Goal: Task Accomplishment & Management: Use online tool/utility

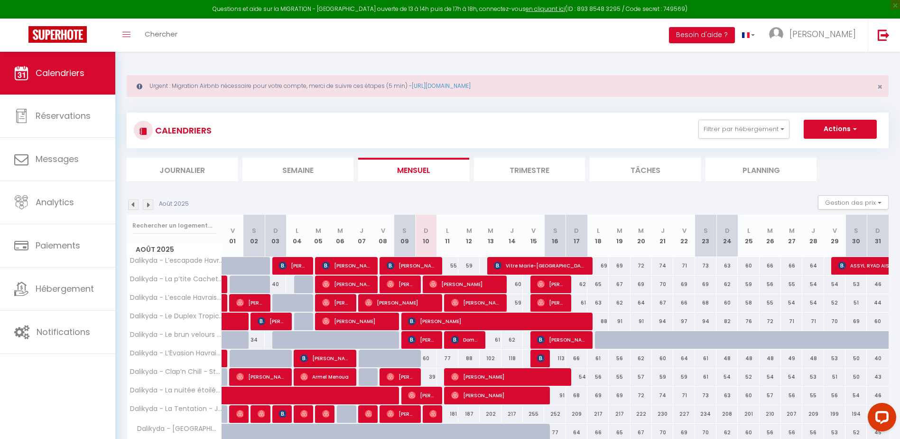
scroll to position [66, 0]
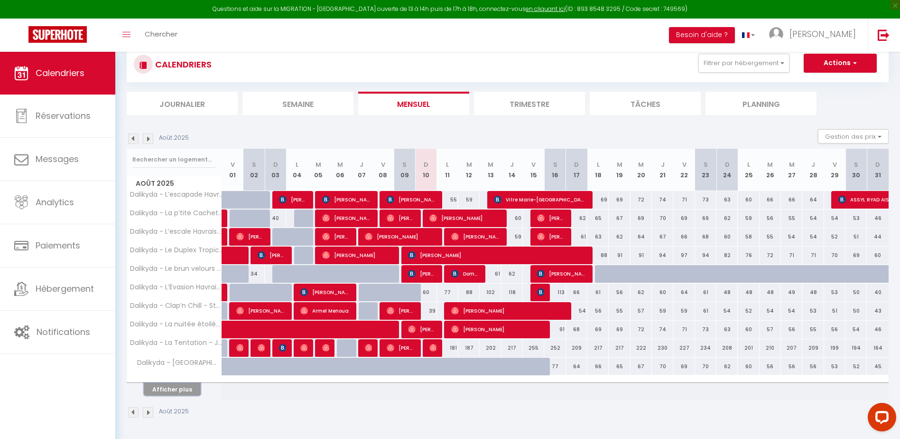
click at [184, 385] on button "Afficher plus" at bounding box center [172, 389] width 57 height 13
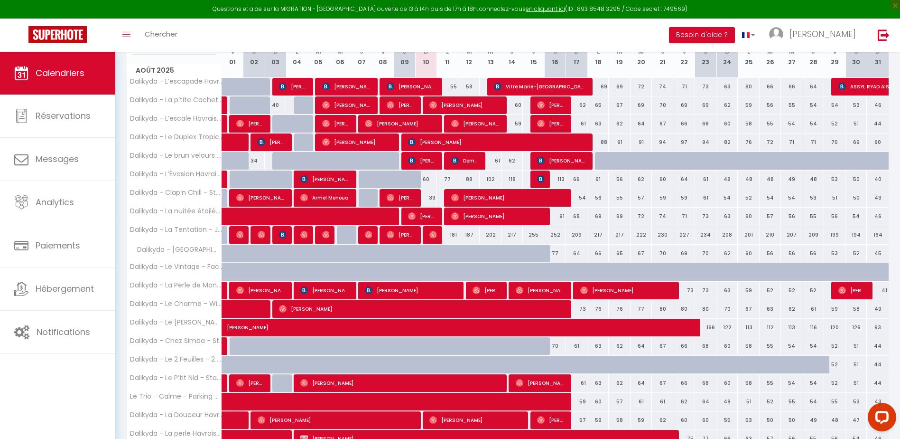
scroll to position [251, 0]
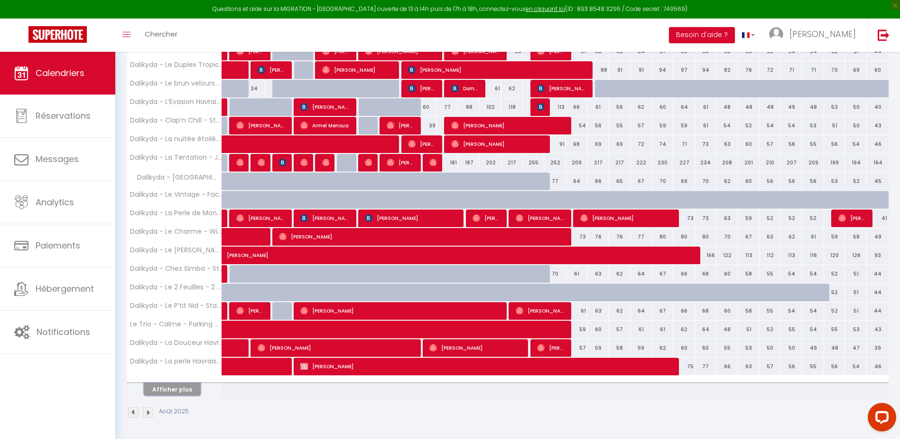
click at [187, 395] on button "Afficher plus" at bounding box center [172, 389] width 57 height 13
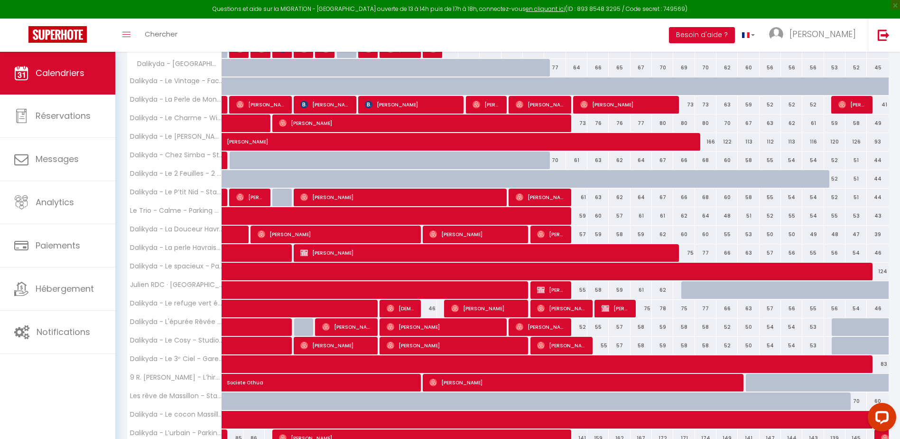
scroll to position [436, 0]
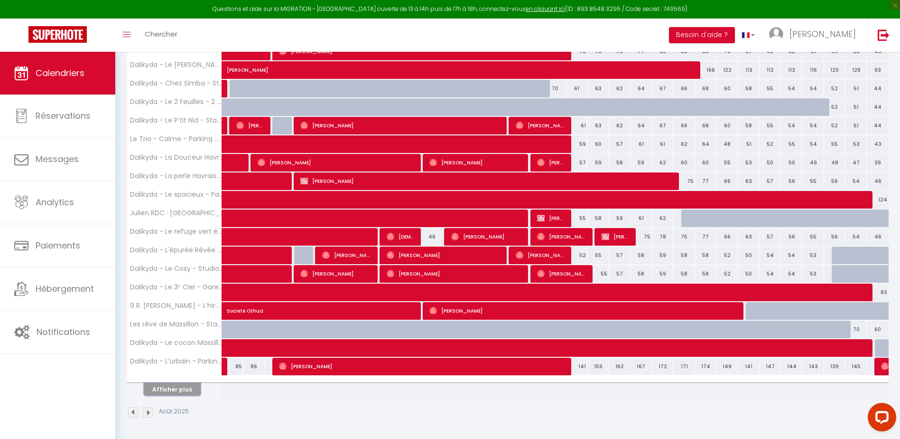
click at [179, 389] on button "Afficher plus" at bounding box center [172, 389] width 57 height 13
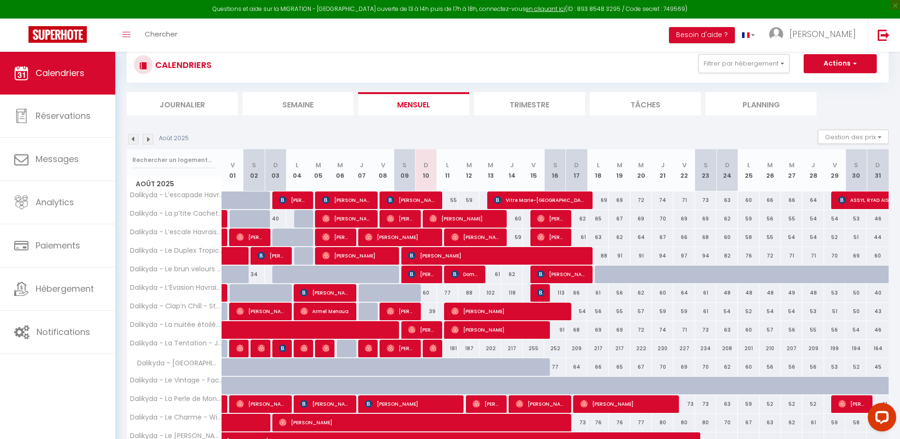
scroll to position [0, 0]
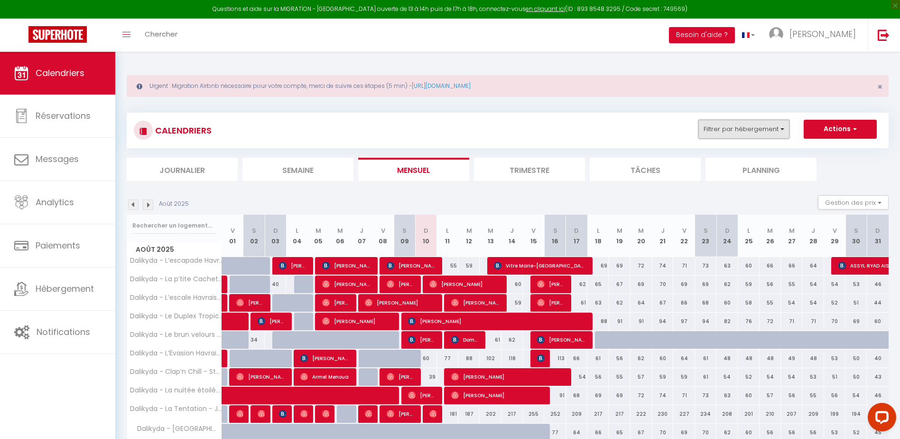
click at [734, 137] on button "Filtrer par hébergement" at bounding box center [744, 129] width 91 height 19
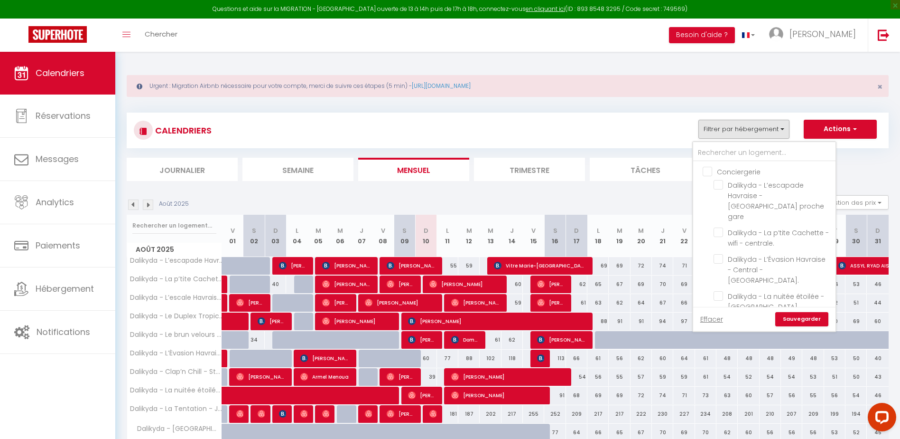
click at [670, 123] on div "CALENDRIERS Filtrer par hébergement Conciergerie Dalikyda - L’escapade Havraise…" at bounding box center [508, 130] width 748 height 21
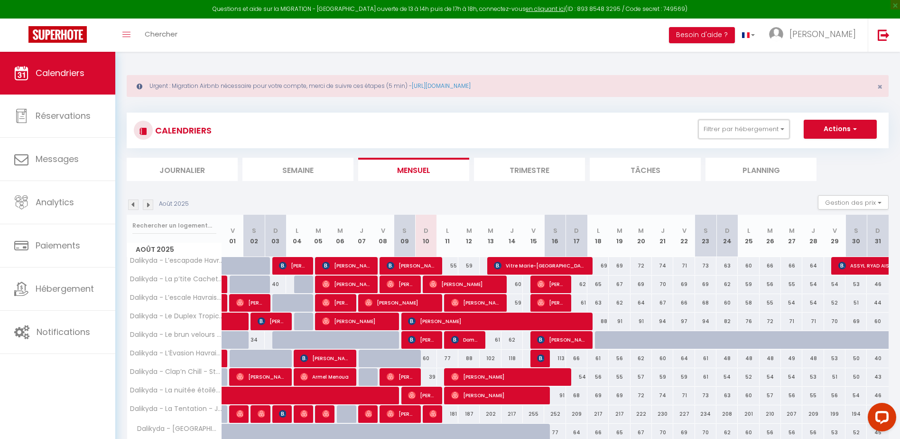
drag, startPoint x: 742, startPoint y: 130, endPoint x: 716, endPoint y: 146, distance: 31.1
click at [742, 130] on button "Filtrer par hébergement" at bounding box center [744, 129] width 91 height 19
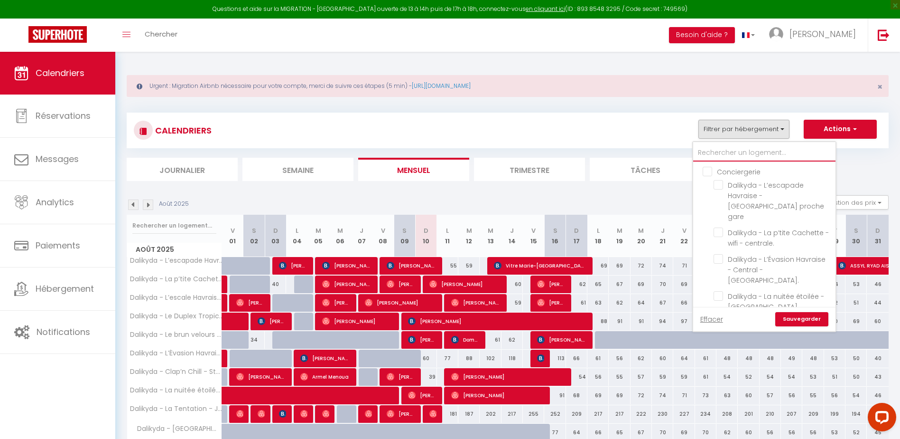
click at [750, 147] on input "text" at bounding box center [764, 152] width 142 height 17
type input "c"
checkbox input "false"
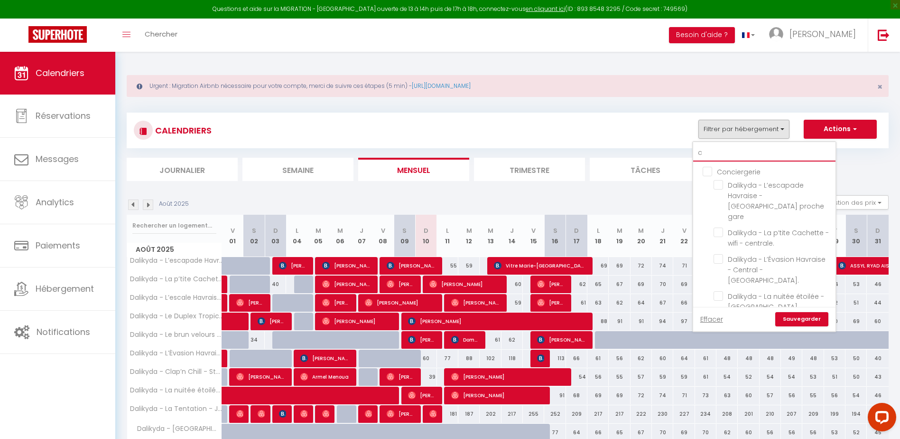
checkbox input "false"
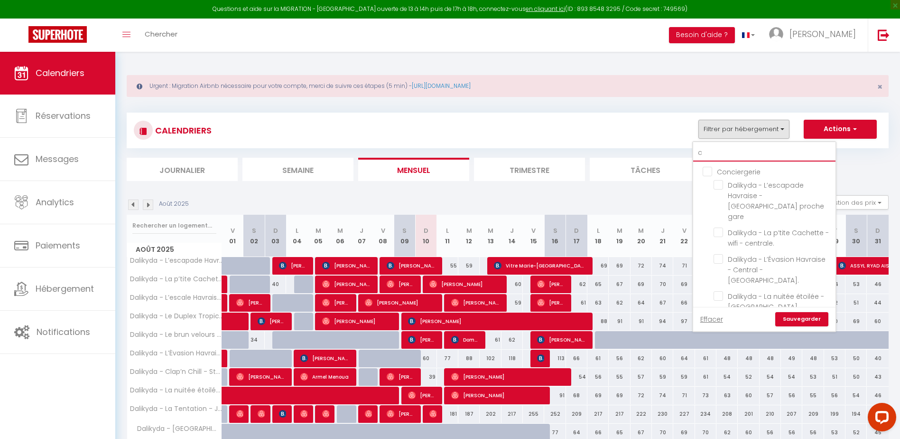
checkbox input "false"
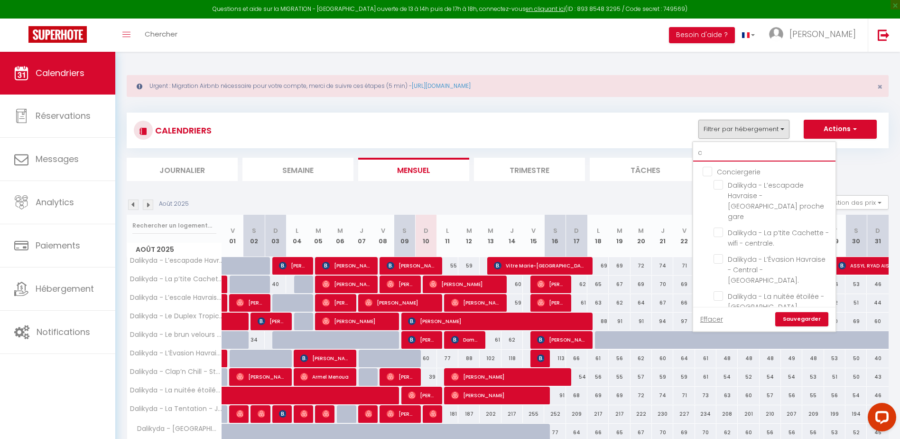
checkbox input "false"
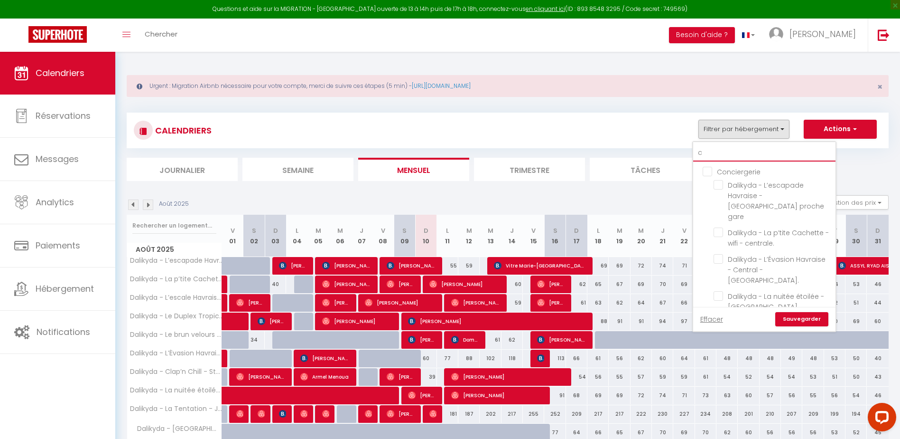
checkbox input "false"
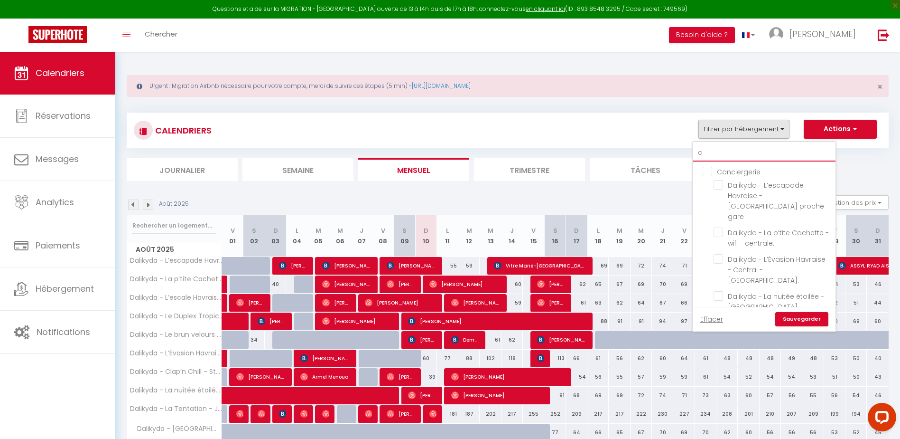
checkbox input "false"
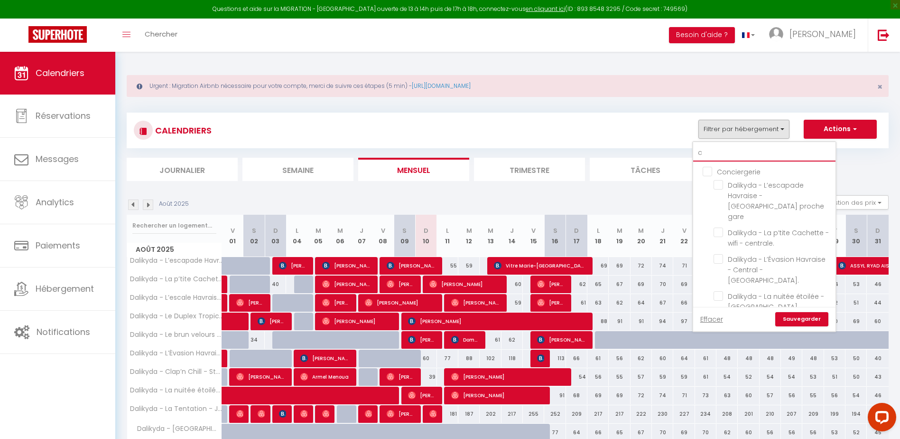
checkbox input "false"
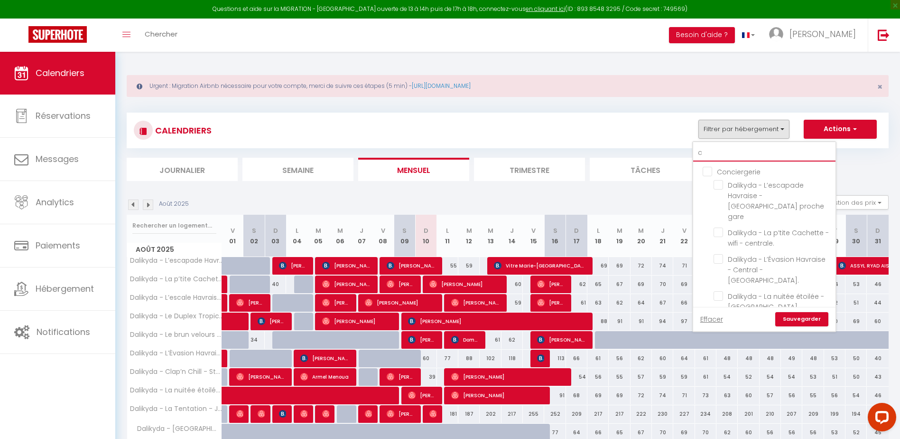
checkbox input "false"
type input "coc"
checkbox input "false"
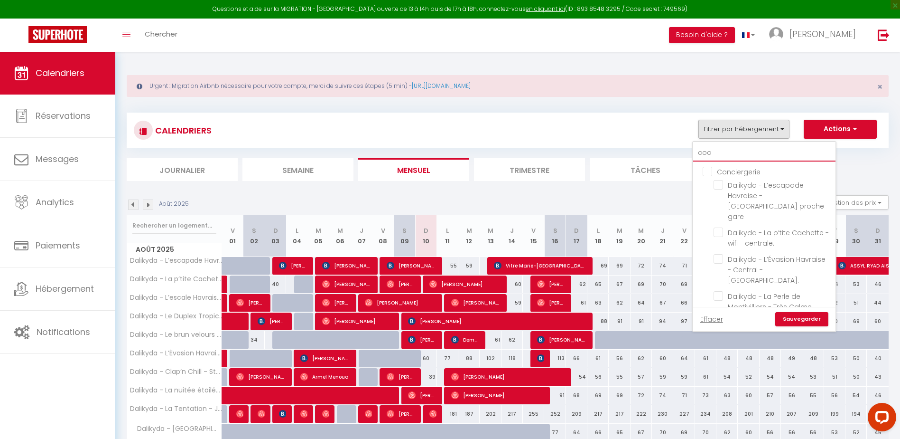
type input "coco"
checkbox input "false"
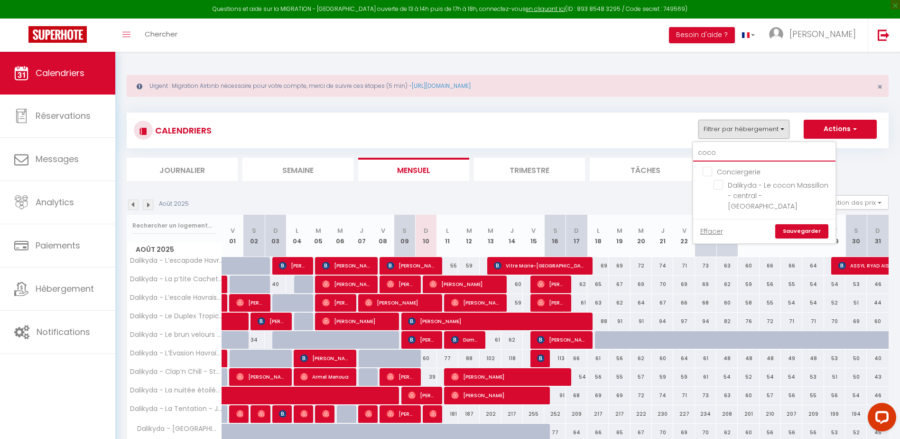
checkbox input "false"
type input "cocon"
checkbox input "false"
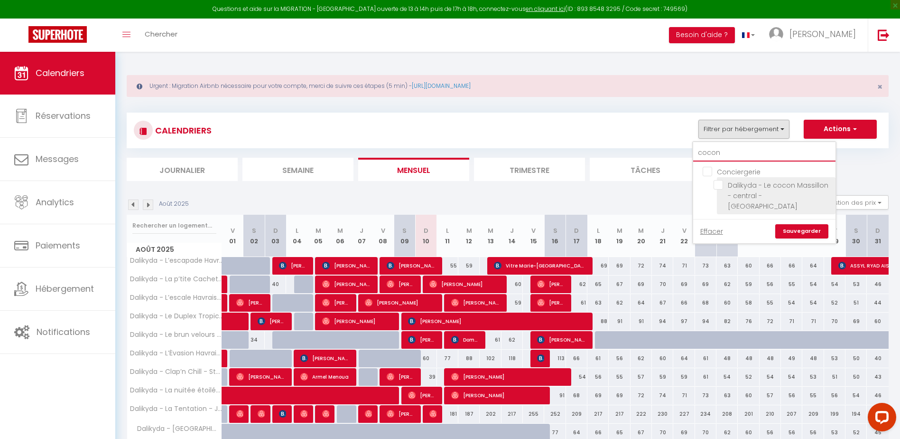
type input "cocon"
click at [719, 187] on input "Dalikyda - Le cocon Massillon - central - [GEOGRAPHIC_DATA]" at bounding box center [773, 184] width 119 height 9
checkbox input "true"
click at [788, 224] on link "Sauvegarder" at bounding box center [801, 231] width 53 height 14
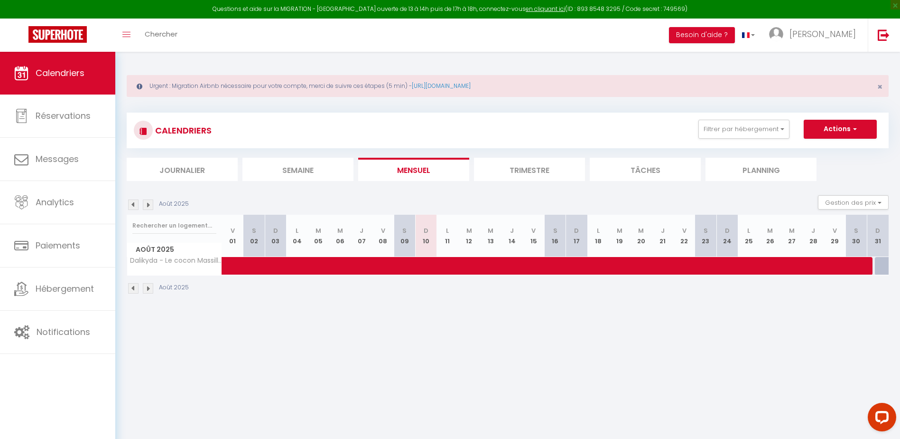
click at [134, 287] on img at bounding box center [133, 288] width 10 height 10
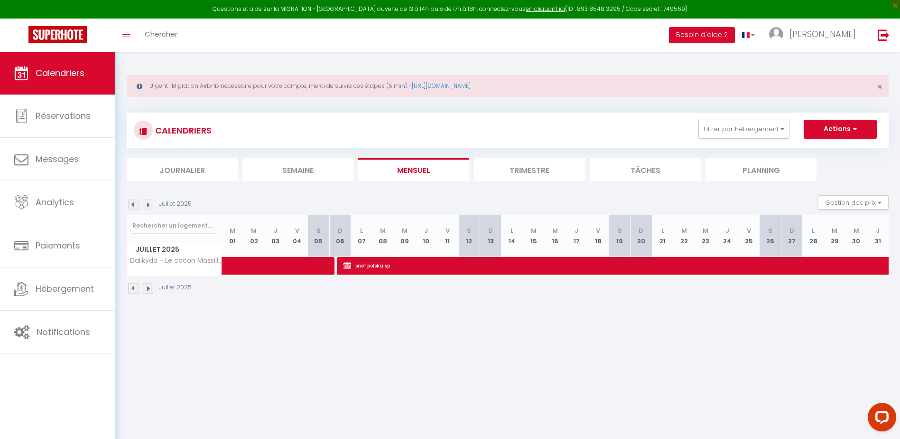
click at [131, 291] on img at bounding box center [133, 288] width 10 height 10
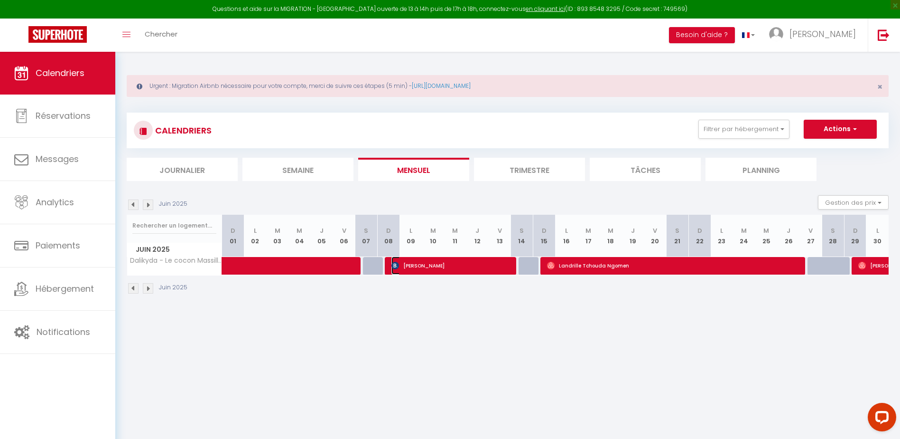
click at [446, 264] on span "Philippe Baronnet" at bounding box center [451, 265] width 119 height 18
select select "OK"
select select "0"
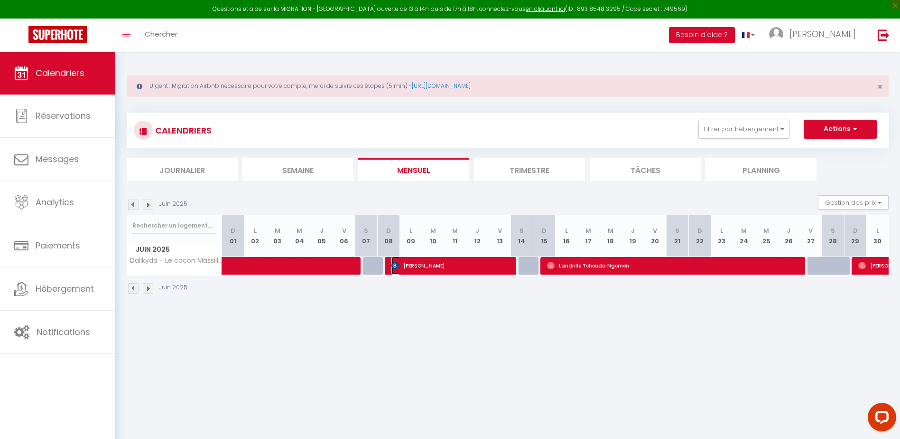
select select "1"
select select
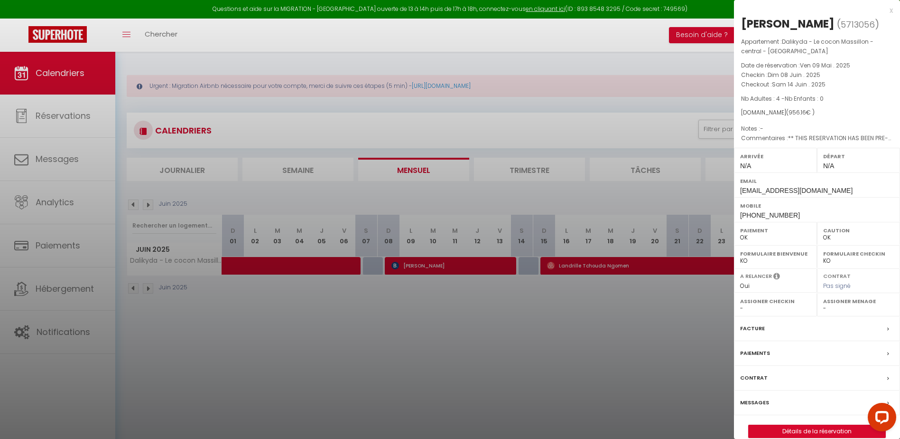
click at [341, 335] on div at bounding box center [450, 219] width 900 height 439
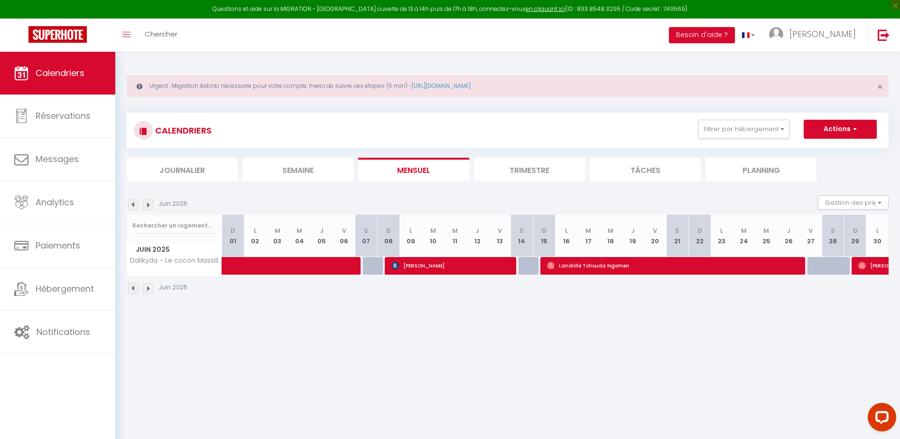
click at [147, 204] on img at bounding box center [148, 204] width 10 height 10
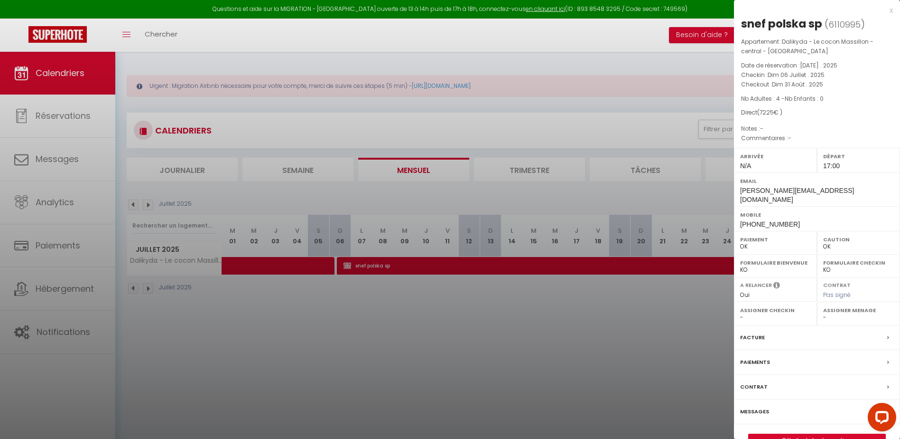
drag, startPoint x: 387, startPoint y: 355, endPoint x: 907, endPoint y: 37, distance: 609.9
click at [391, 355] on div at bounding box center [450, 219] width 900 height 439
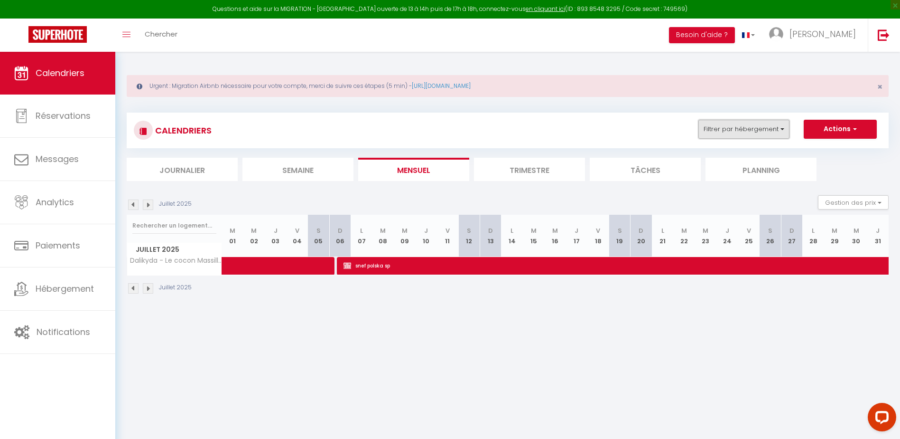
click at [742, 134] on button "Filtrer par hébergement" at bounding box center [744, 129] width 91 height 19
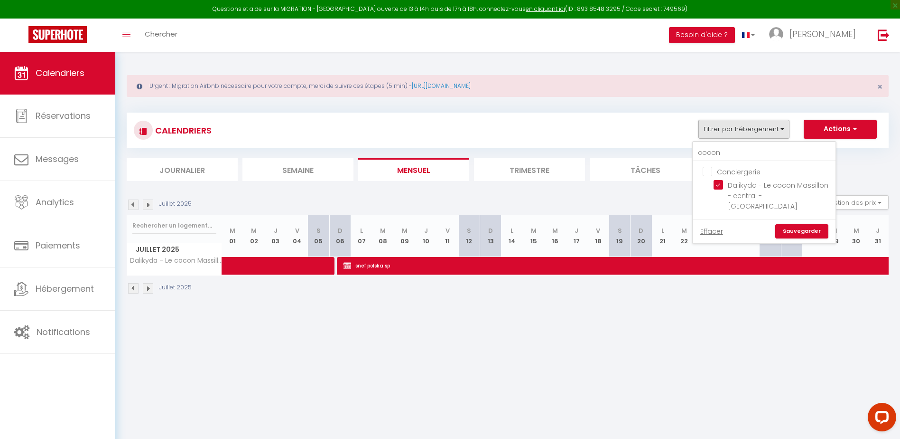
click at [705, 167] on input "Conciergerie" at bounding box center [774, 170] width 142 height 9
checkbox input "true"
click at [737, 153] on input "cocon" at bounding box center [764, 152] width 142 height 17
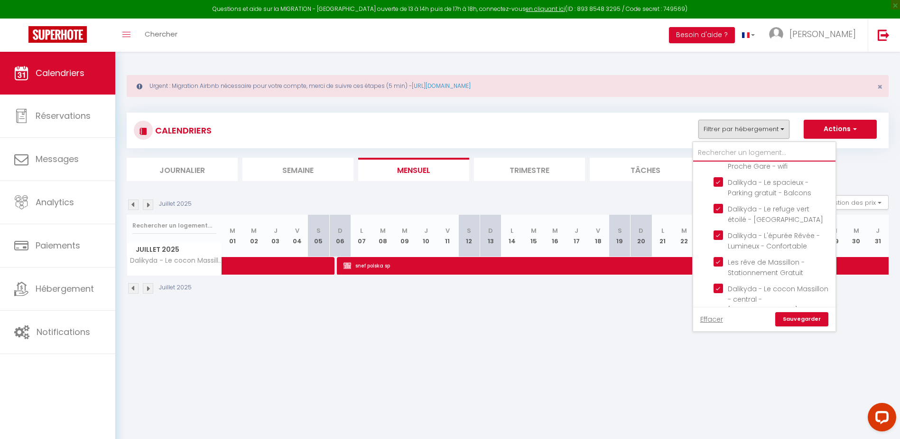
scroll to position [278, 0]
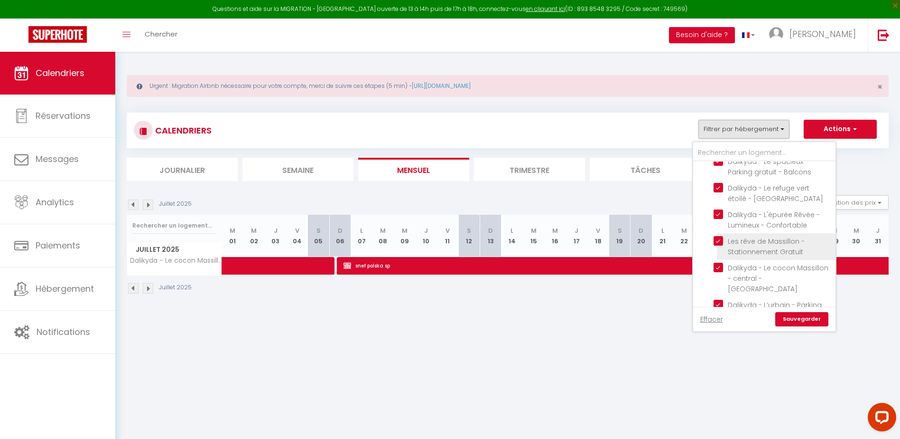
click at [768, 236] on span "Les rêve de Massillon - Stationnement Gratuit" at bounding box center [766, 246] width 77 height 20
click at [768, 236] on input "Les rêve de Massillon - Stationnement Gratuit" at bounding box center [773, 240] width 119 height 9
checkbox input "false"
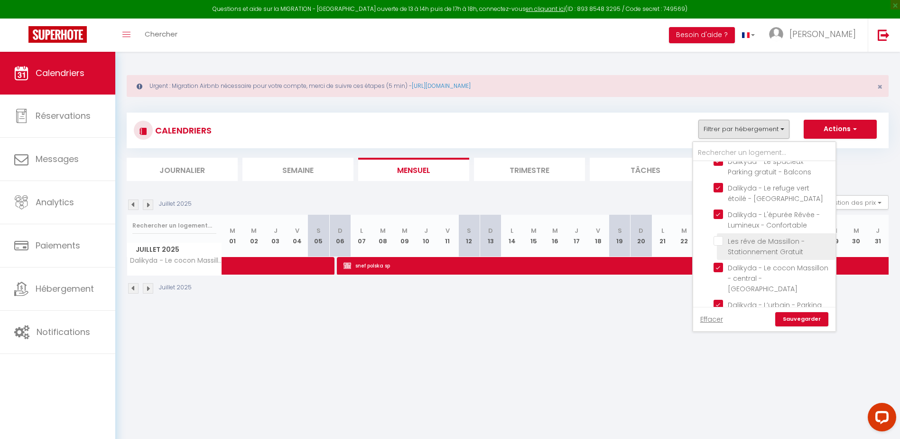
checkbox input "false"
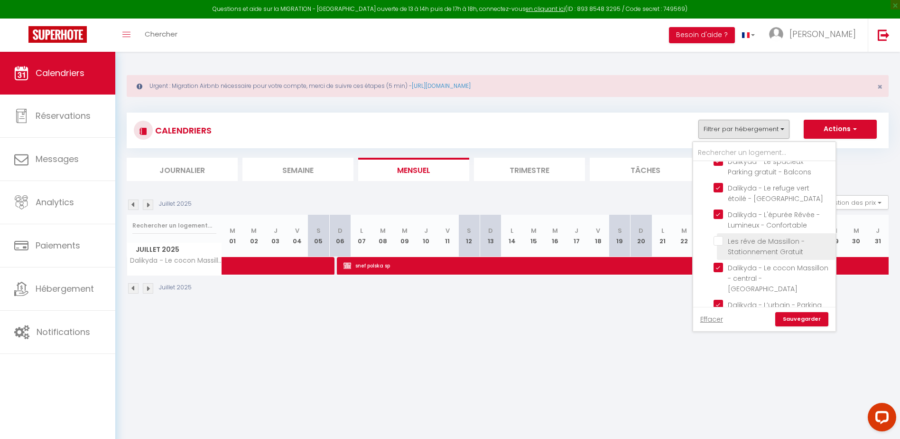
checkbox input "false"
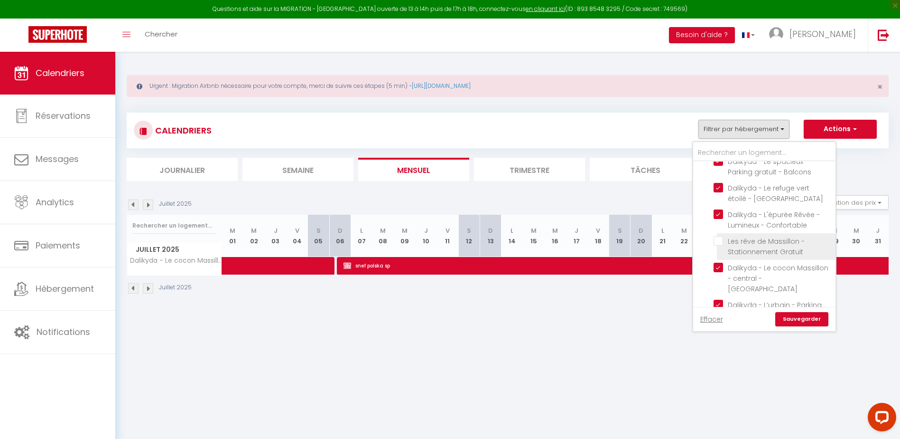
checkbox input "false"
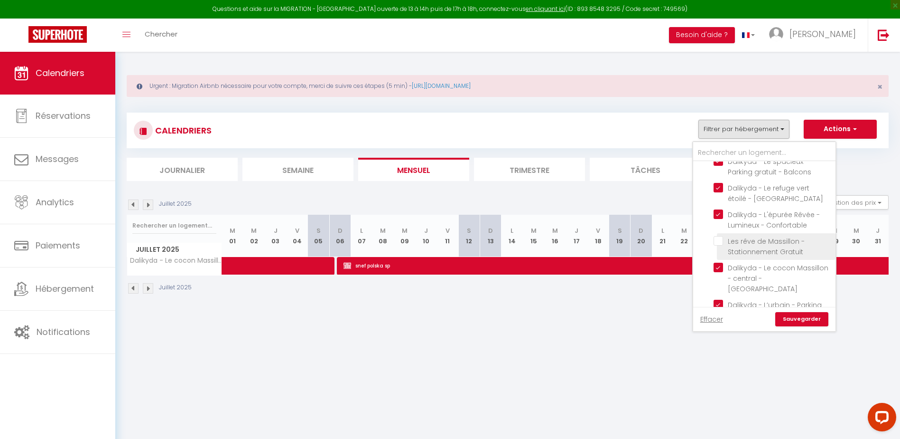
checkbox input "false"
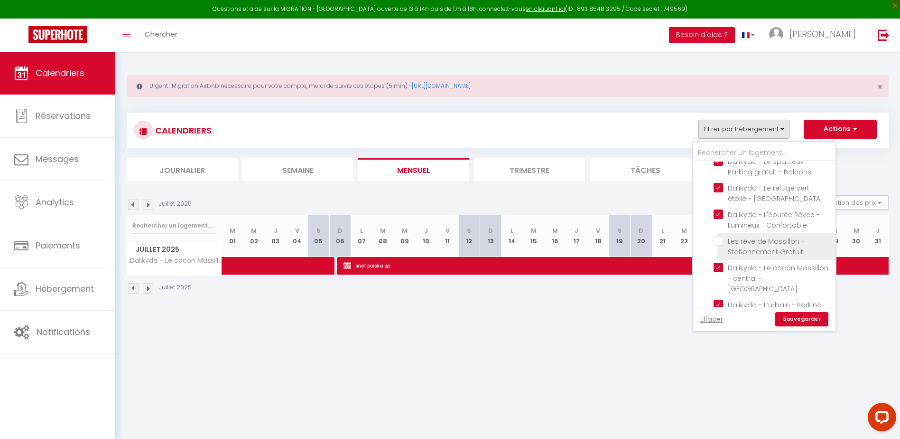
checkbox input "false"
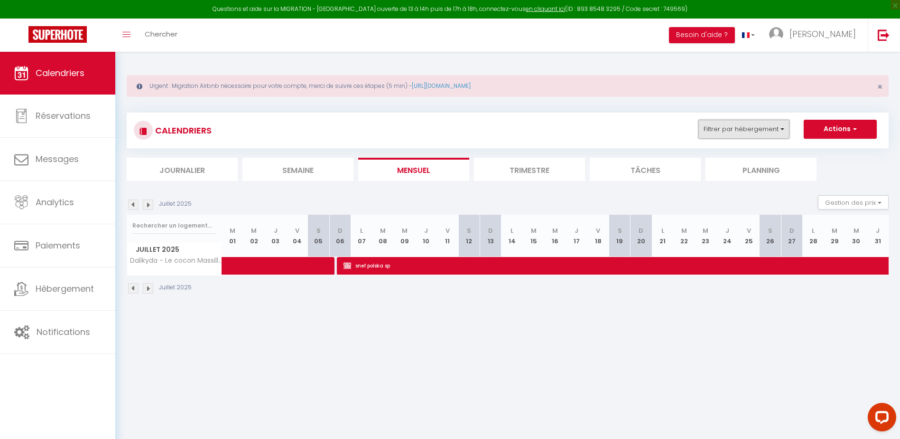
click at [746, 133] on button "Filtrer par hébergement" at bounding box center [744, 129] width 91 height 19
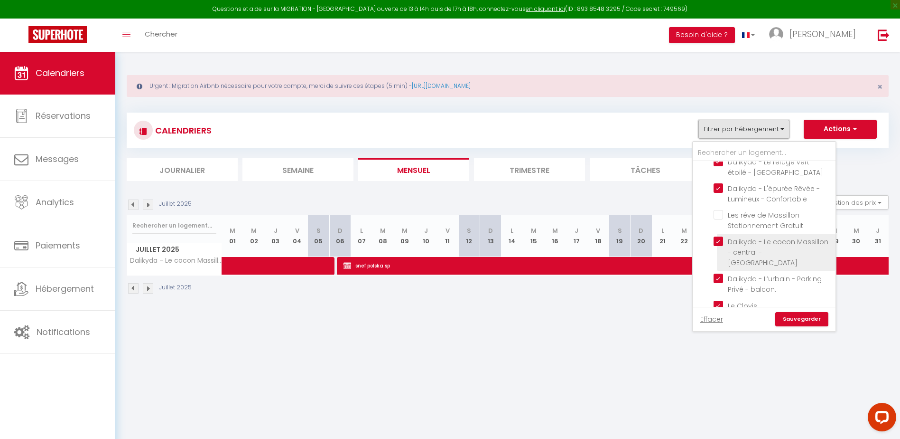
scroll to position [326, 0]
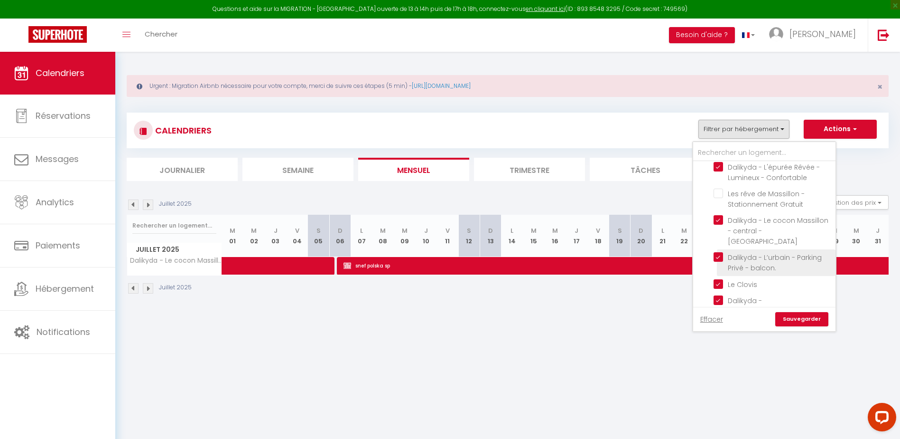
click at [758, 252] on label "Dalikyda - L’urbain - Parking Privé - balcon." at bounding box center [776, 262] width 106 height 21
click at [758, 252] on input "Dalikyda - L’urbain - Parking Privé - balcon." at bounding box center [773, 256] width 119 height 9
checkbox input "false"
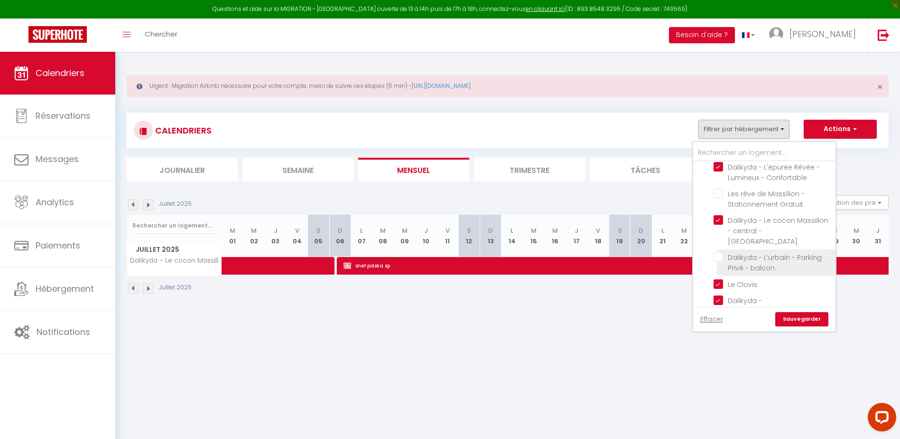
checkbox input "false"
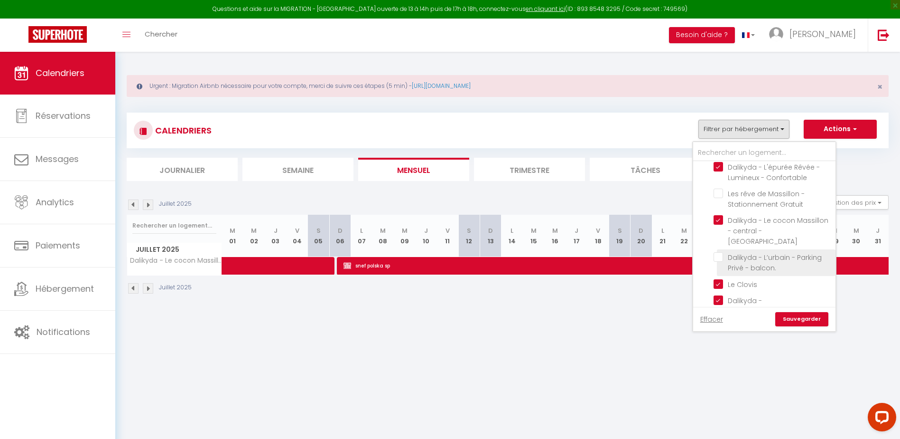
checkbox input "false"
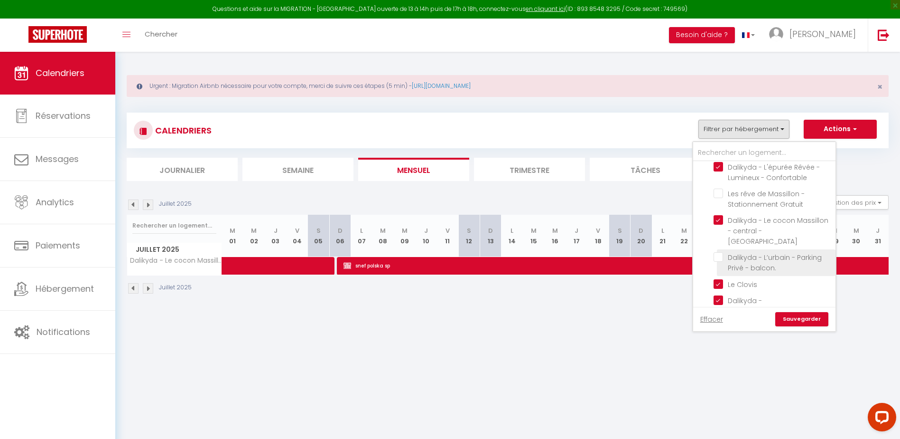
checkbox input "false"
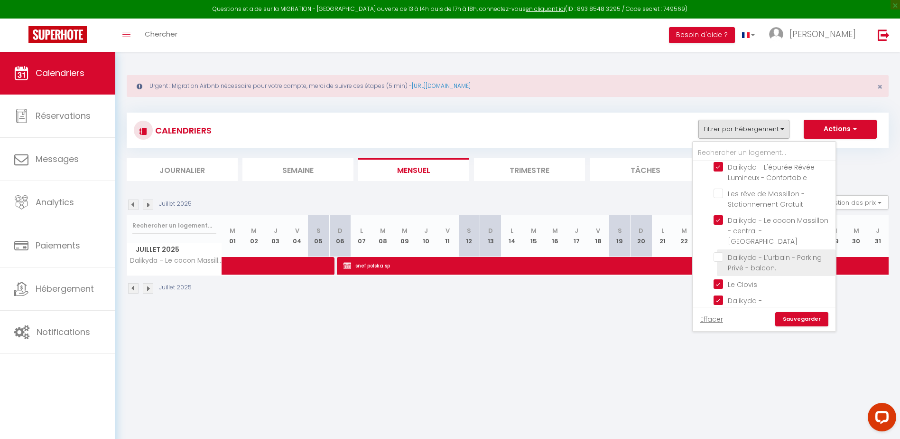
checkbox input "false"
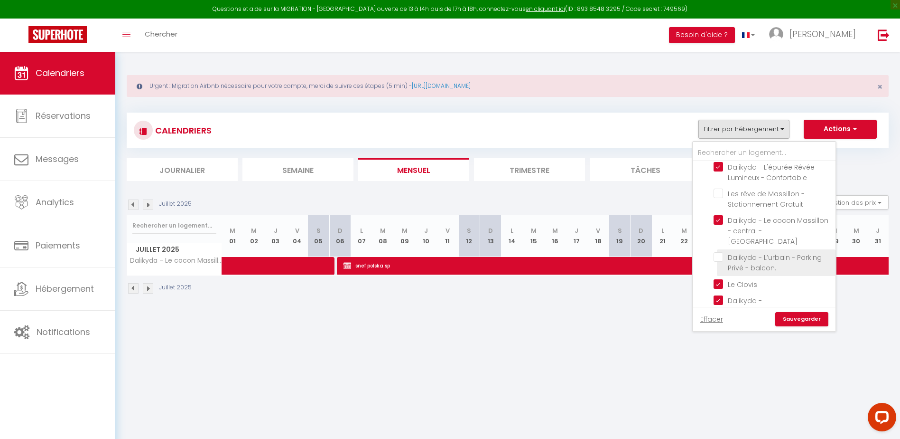
checkbox input "false"
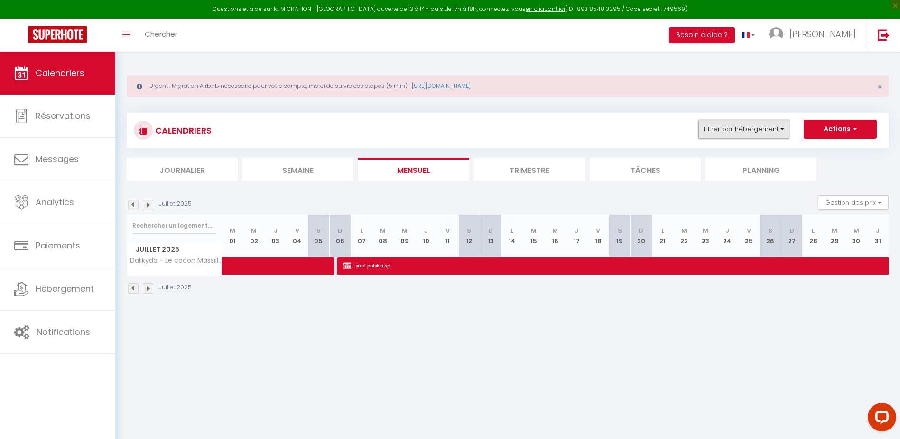
click at [751, 125] on button "Filtrer par hébergement" at bounding box center [744, 129] width 91 height 19
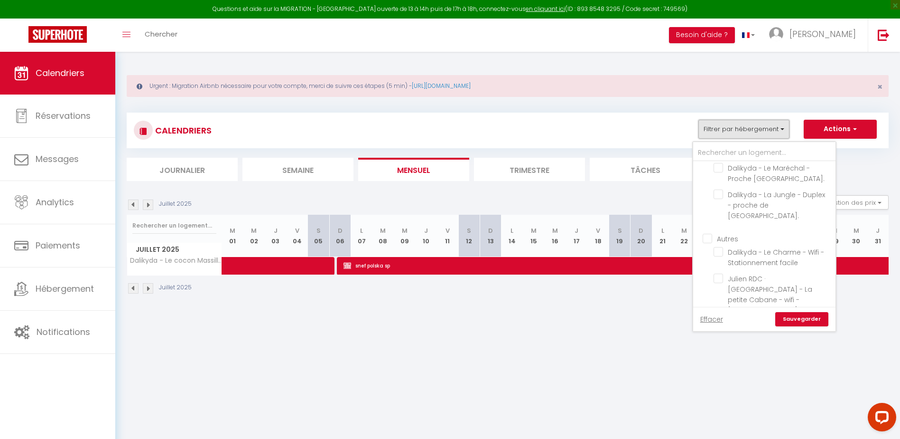
scroll to position [921, 0]
click at [720, 341] on input "9 R. [PERSON_NAME] - L’hirondelle - Parking Privé, sécurisé" at bounding box center [773, 345] width 119 height 9
checkbox input "true"
checkbox input "false"
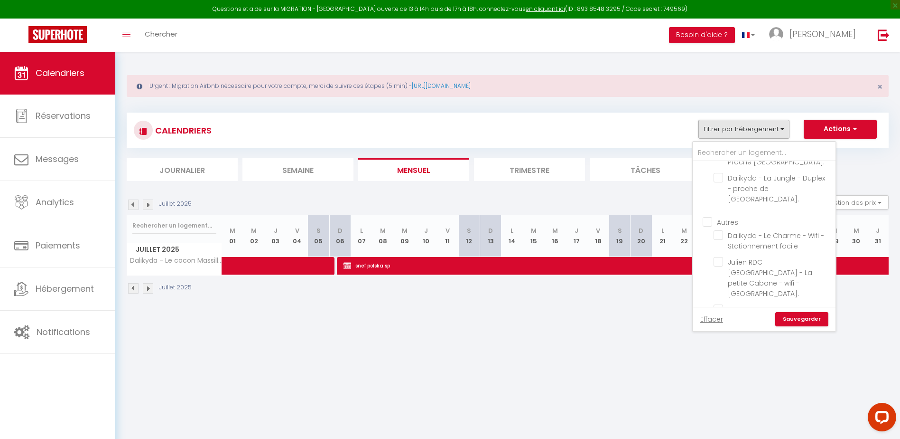
checkbox input "false"
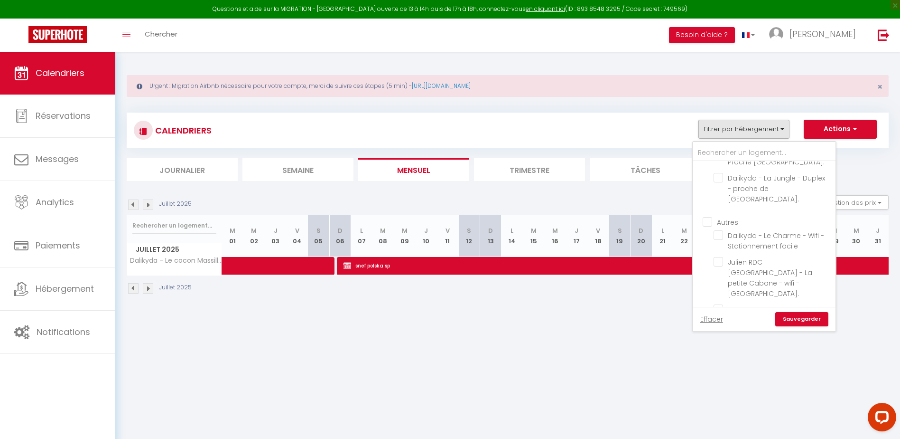
checkbox input "false"
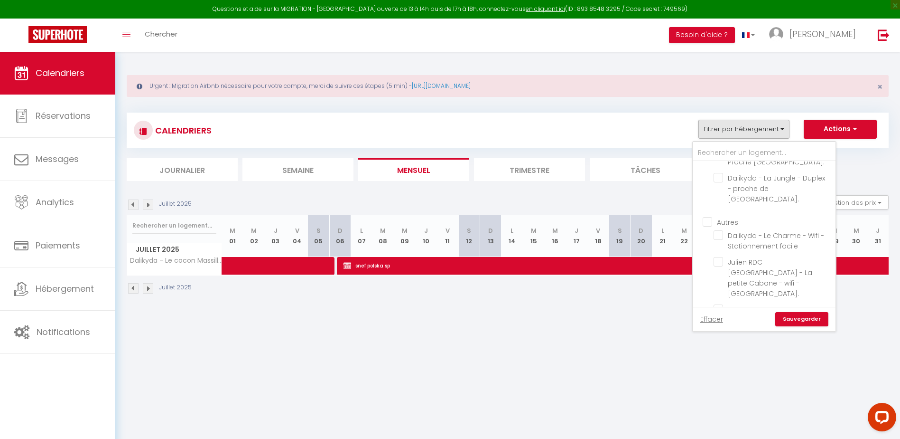
checkbox input "false"
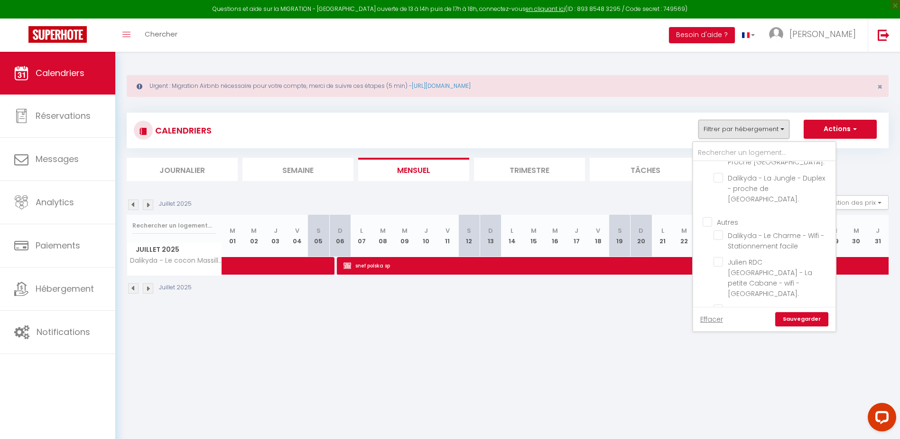
checkbox input "false"
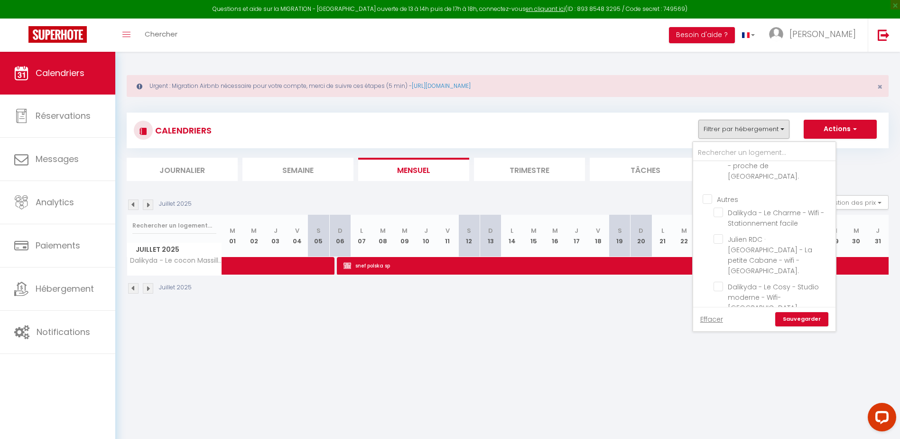
click at [813, 321] on link "Sauvegarder" at bounding box center [801, 319] width 53 height 14
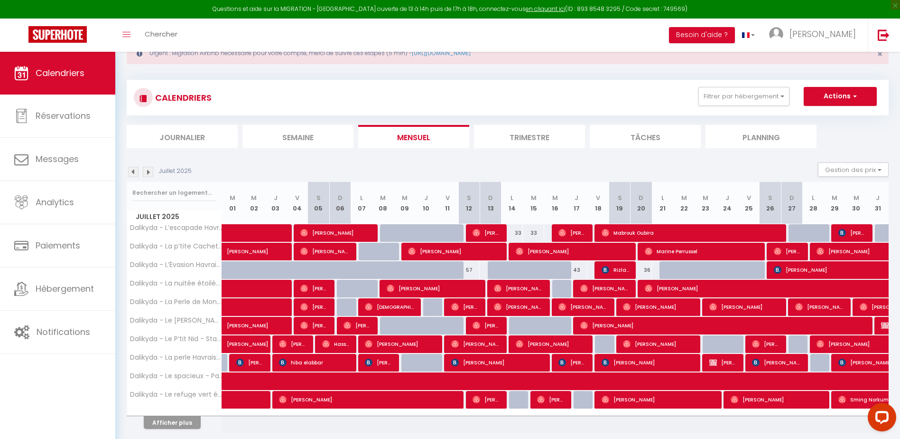
scroll to position [66, 0]
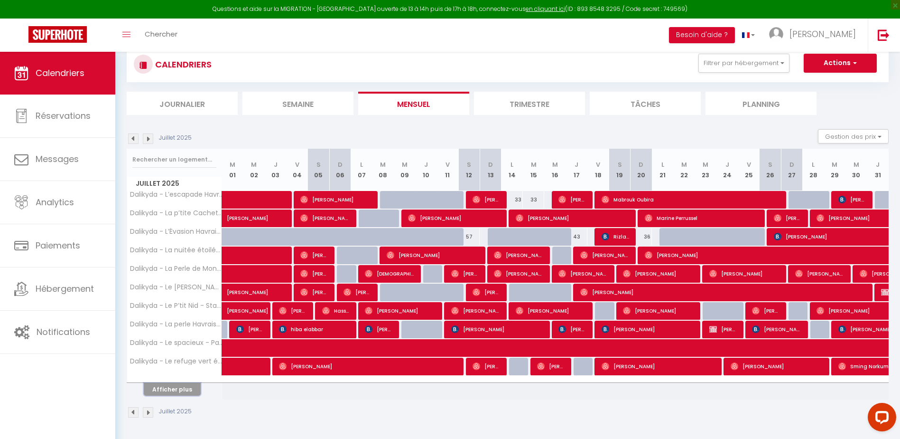
click at [179, 390] on button "Afficher plus" at bounding box center [172, 389] width 57 height 13
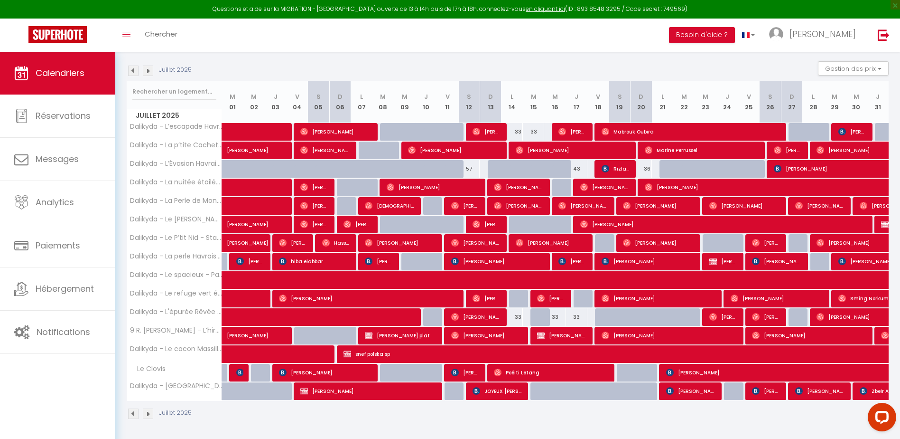
scroll to position [135, 0]
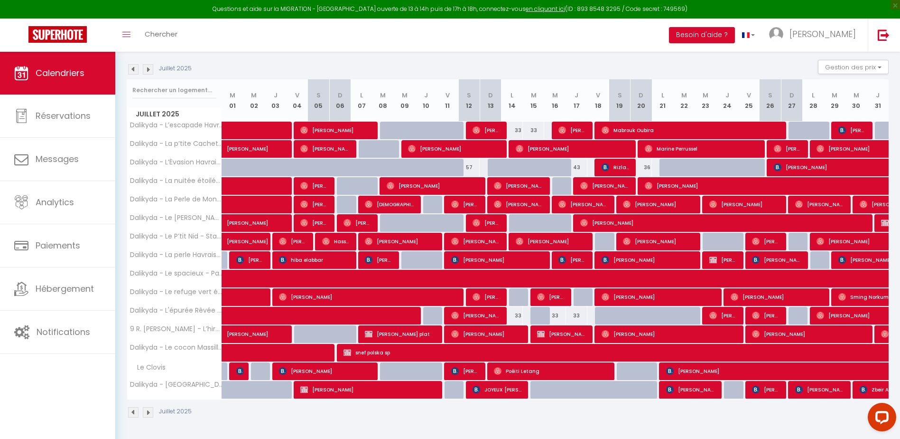
click at [132, 71] on img at bounding box center [133, 69] width 10 height 10
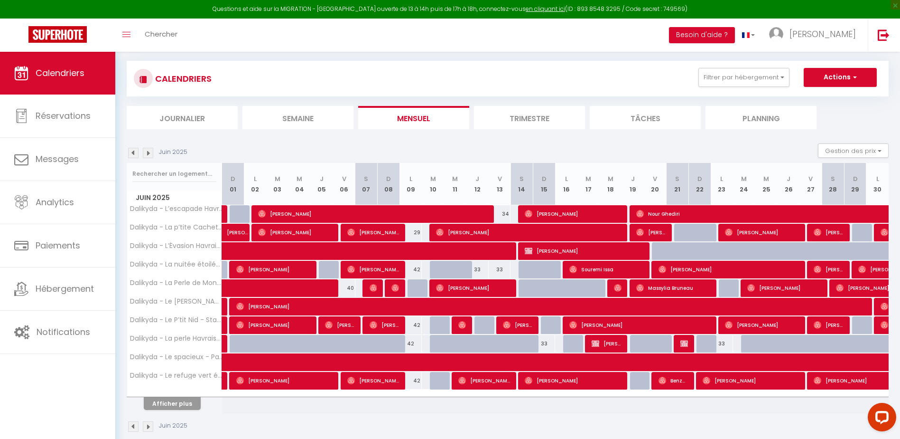
scroll to position [66, 0]
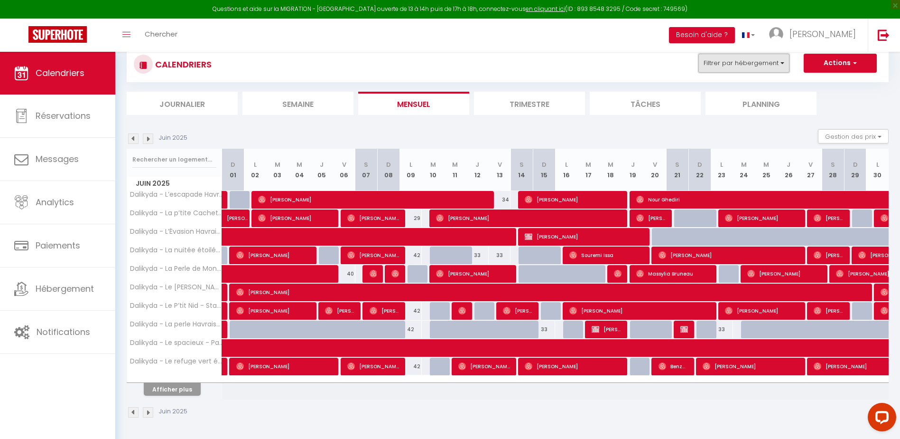
click at [725, 63] on button "Filtrer par hébergement" at bounding box center [744, 63] width 91 height 19
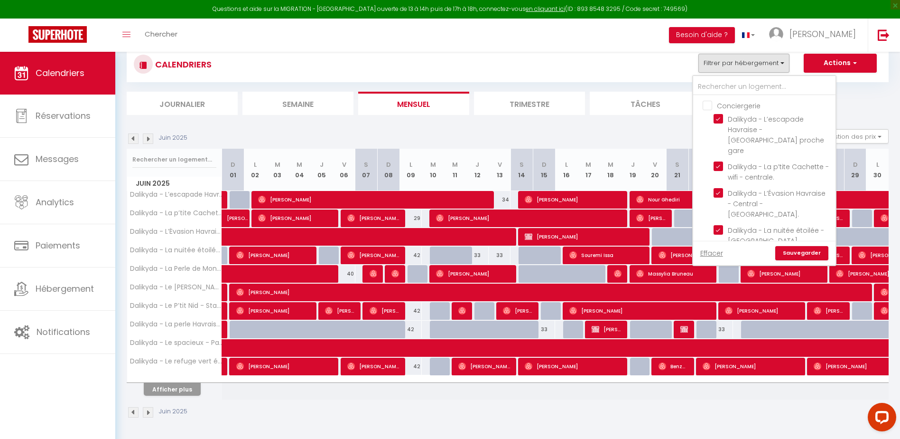
click at [709, 100] on input "Conciergerie" at bounding box center [774, 104] width 142 height 9
checkbox input "true"
checkbox input "false"
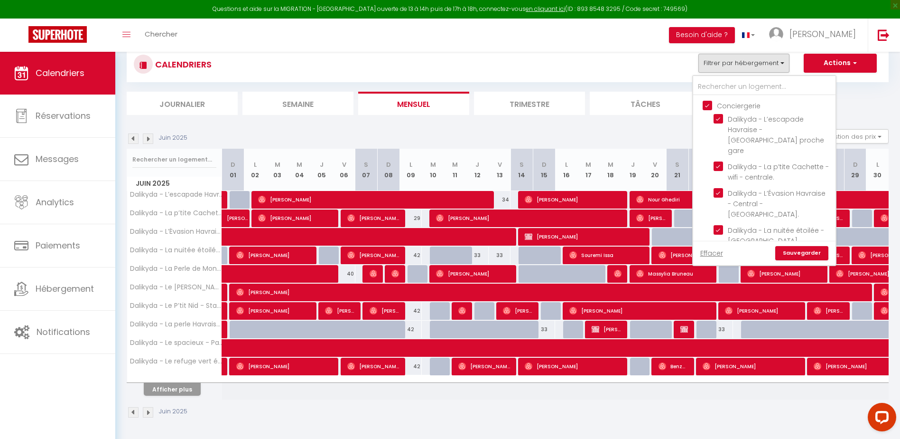
checkbox input "false"
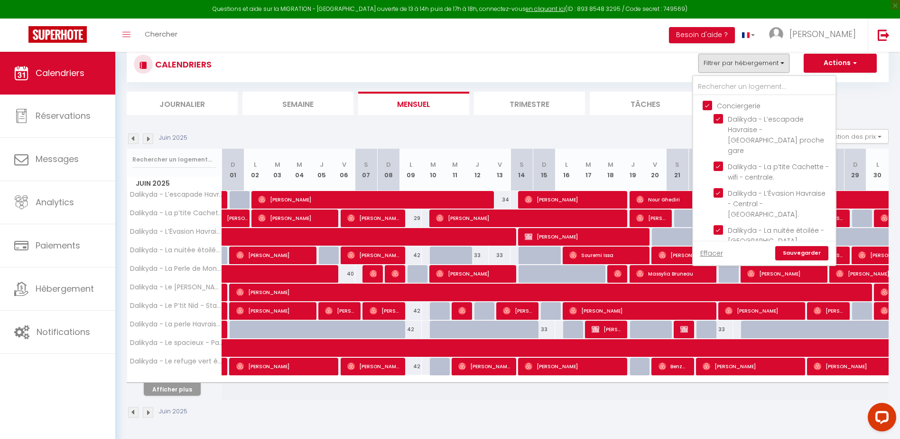
checkbox input "false"
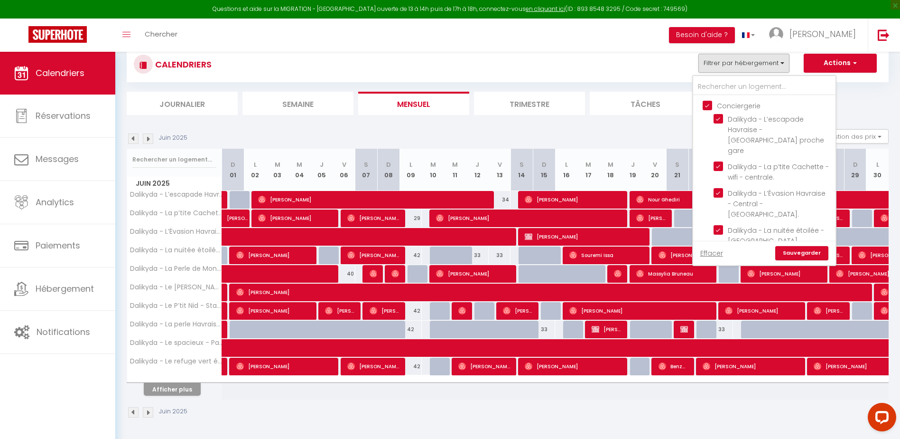
checkbox input "false"
checkbox input "true"
checkbox input "false"
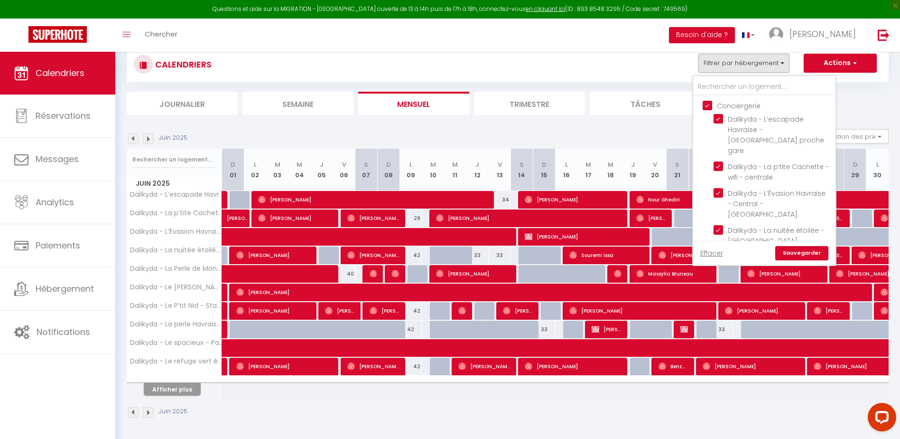
checkbox input "false"
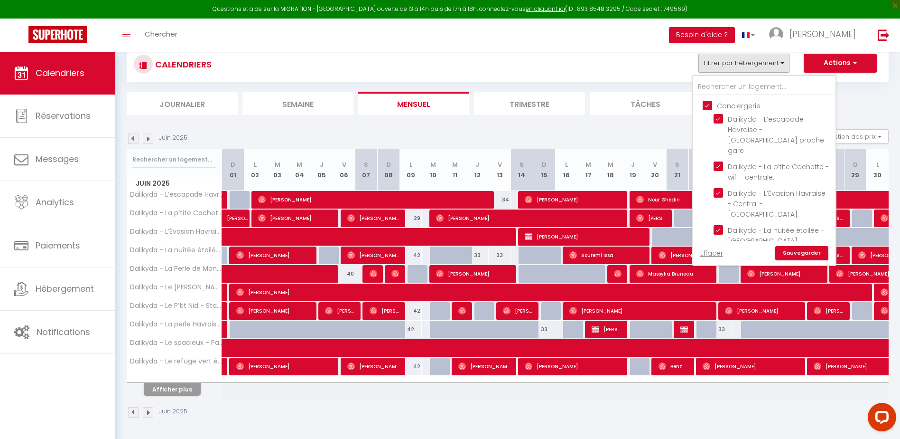
checkbox input "false"
click at [709, 100] on input "Conciergerie" at bounding box center [774, 104] width 142 height 9
checkbox input "false"
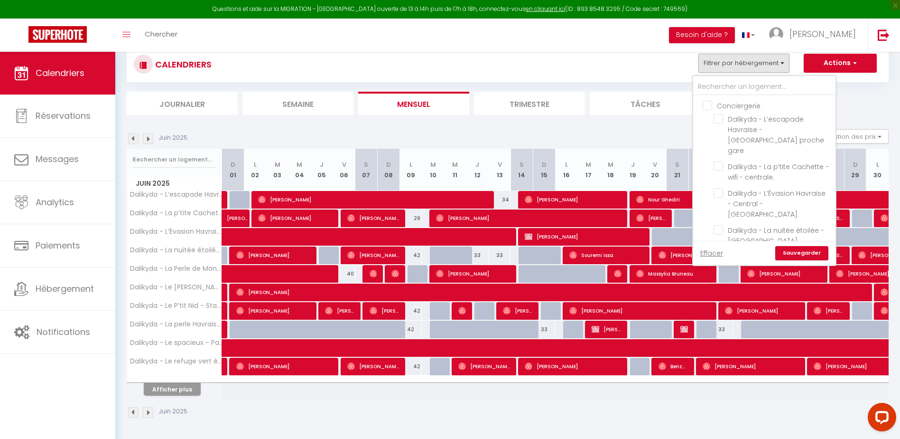
checkbox input "false"
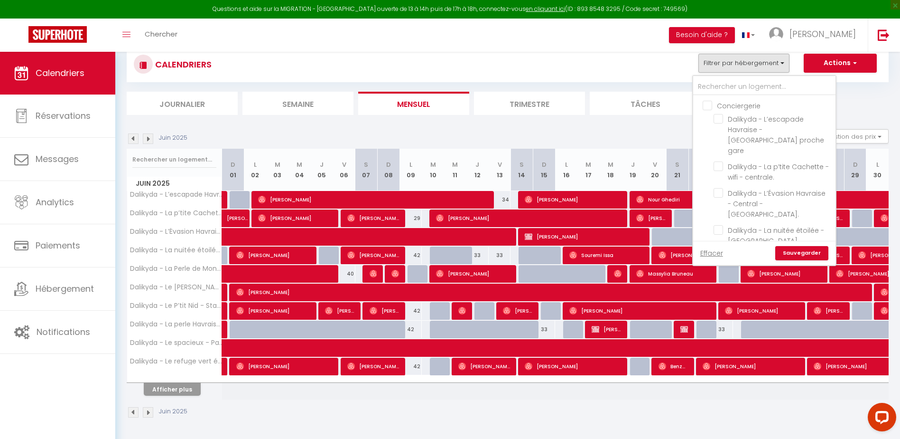
checkbox input "false"
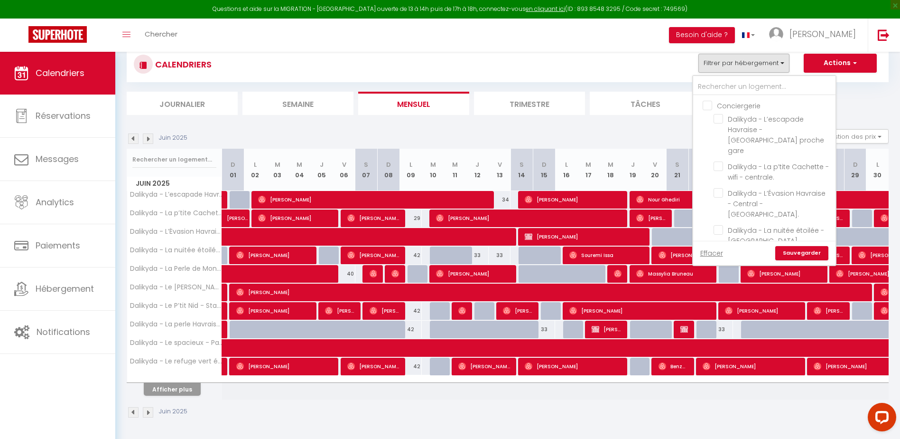
checkbox input "false"
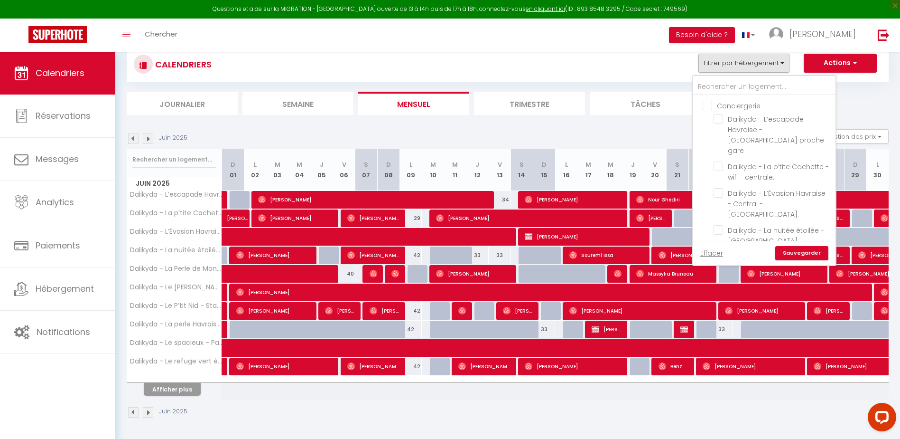
checkbox input "false"
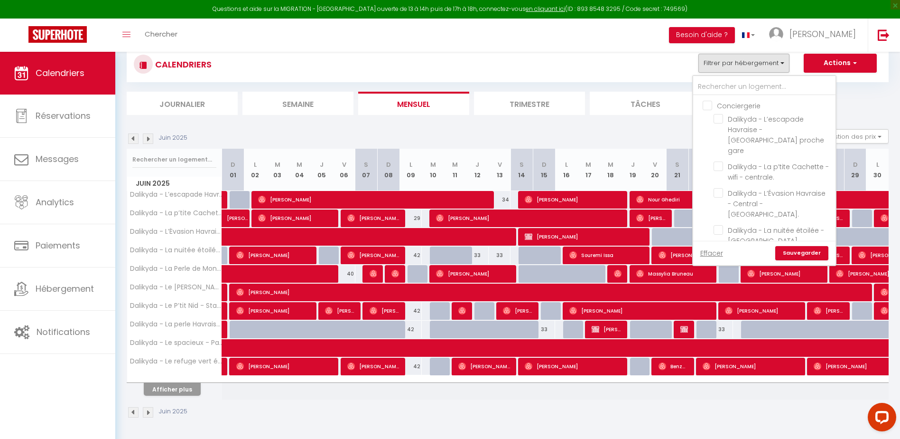
checkbox input "false"
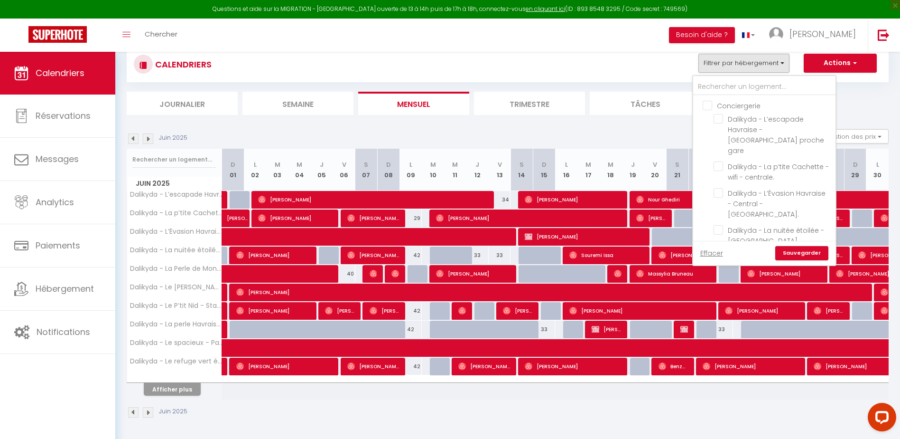
checkbox input "false"
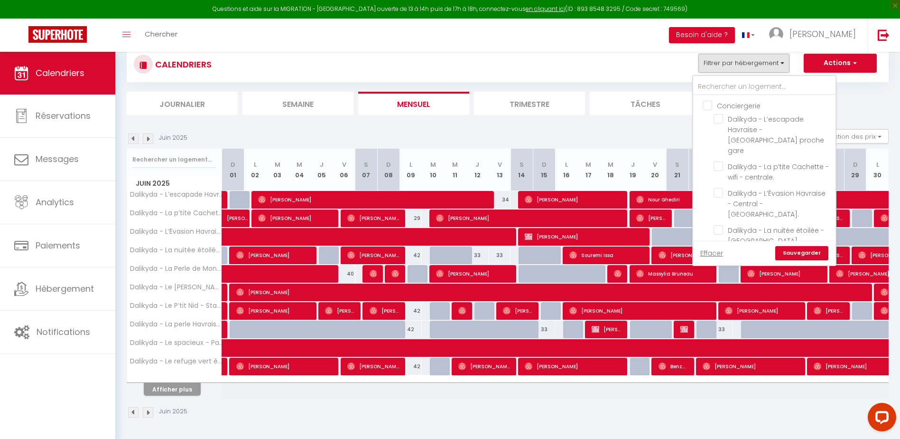
checkbox input "false"
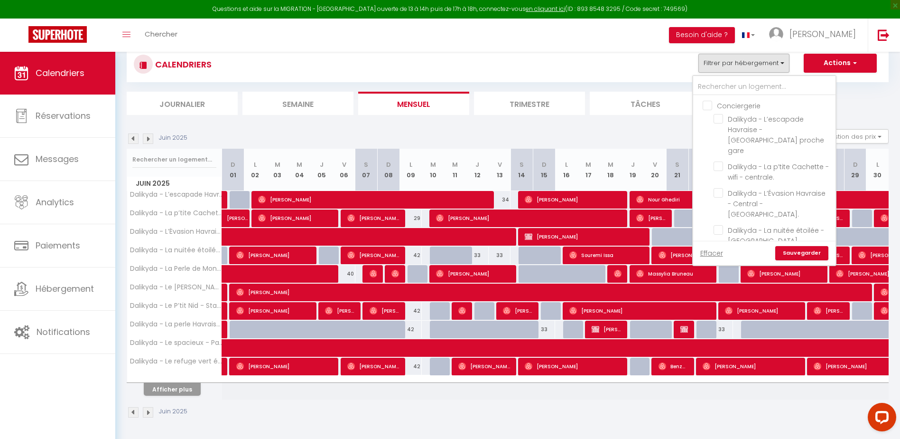
checkbox input "false"
click at [711, 88] on input "text" at bounding box center [764, 86] width 142 height 17
type input "CO"
checkbox input "false"
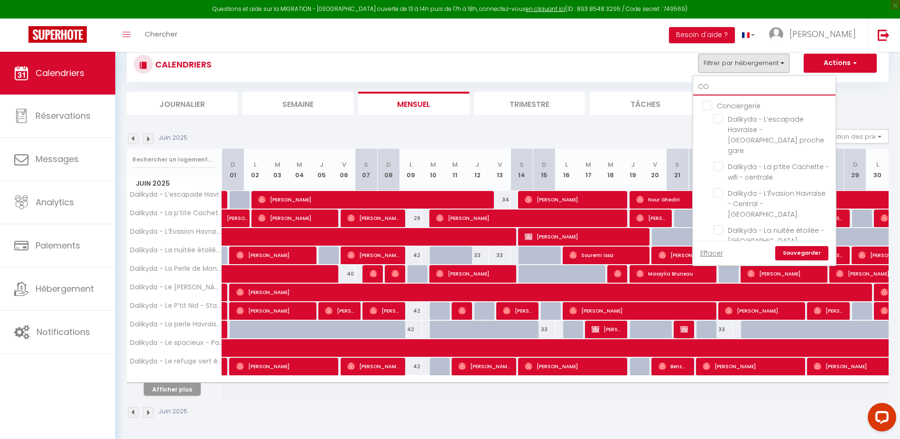
checkbox input "true"
checkbox input "false"
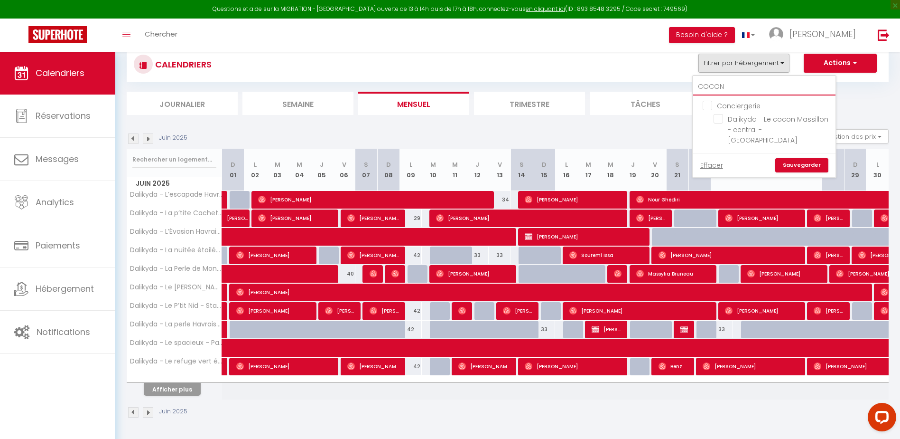
type input "COCON"
click at [727, 117] on input "Dalikyda - Le cocon Massillon - central - [GEOGRAPHIC_DATA]" at bounding box center [773, 118] width 119 height 9
checkbox input "true"
click at [810, 158] on link "Sauvegarder" at bounding box center [801, 165] width 53 height 14
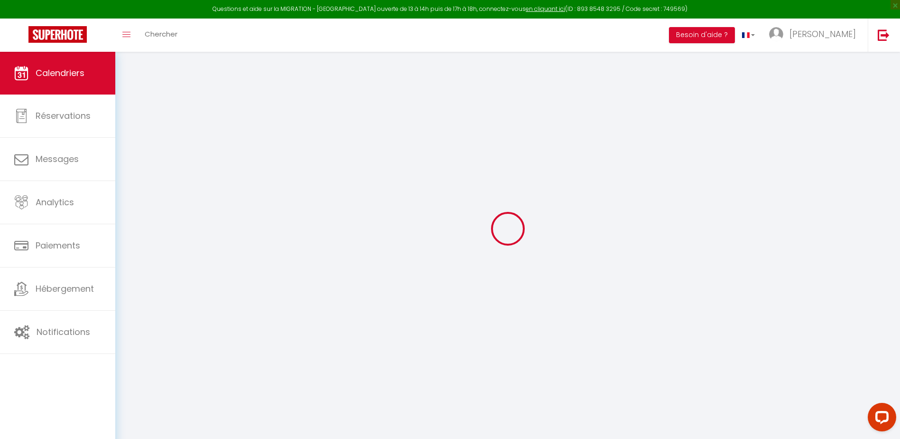
scroll to position [52, 0]
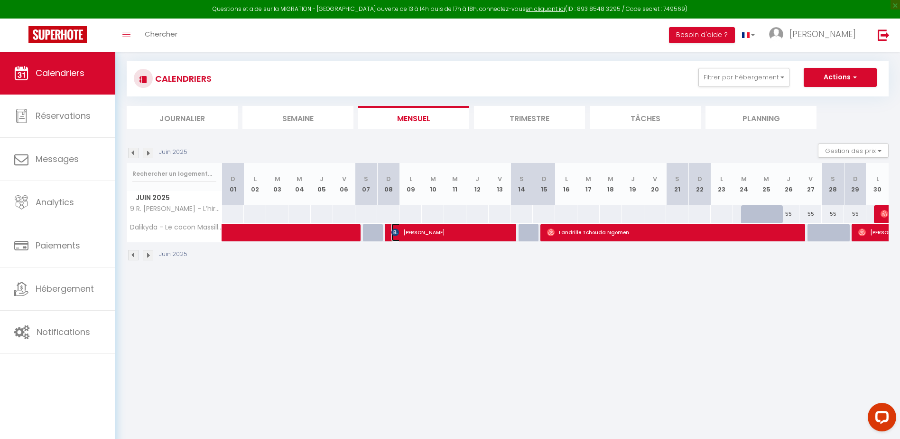
click at [416, 236] on span "Philippe Baronnet" at bounding box center [451, 232] width 119 height 18
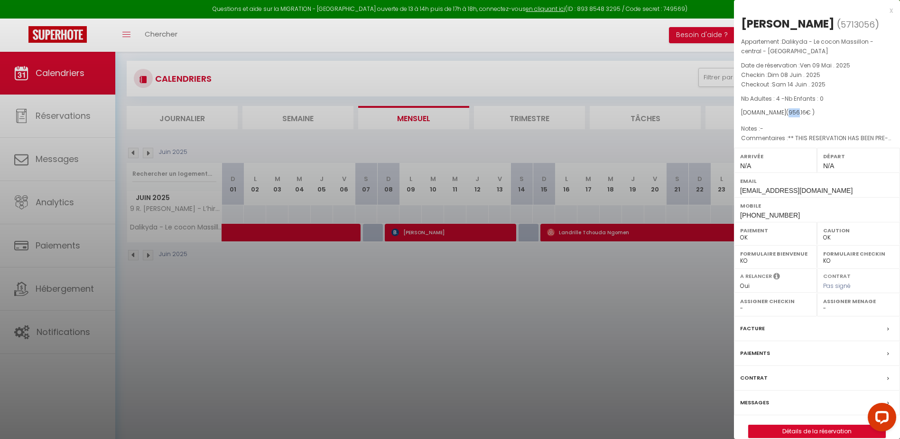
drag, startPoint x: 783, startPoint y: 114, endPoint x: 793, endPoint y: 110, distance: 11.3
click at [793, 110] on span "956.16" at bounding box center [798, 112] width 18 height 8
drag, startPoint x: 793, startPoint y: 110, endPoint x: 805, endPoint y: 119, distance: 15.6
click at [805, 119] on div "Appartement : Dalikyda - Le cocon Massillon - central - Élégant Date de réserva…" at bounding box center [817, 90] width 166 height 106
drag, startPoint x: 801, startPoint y: 113, endPoint x: 788, endPoint y: 114, distance: 13.3
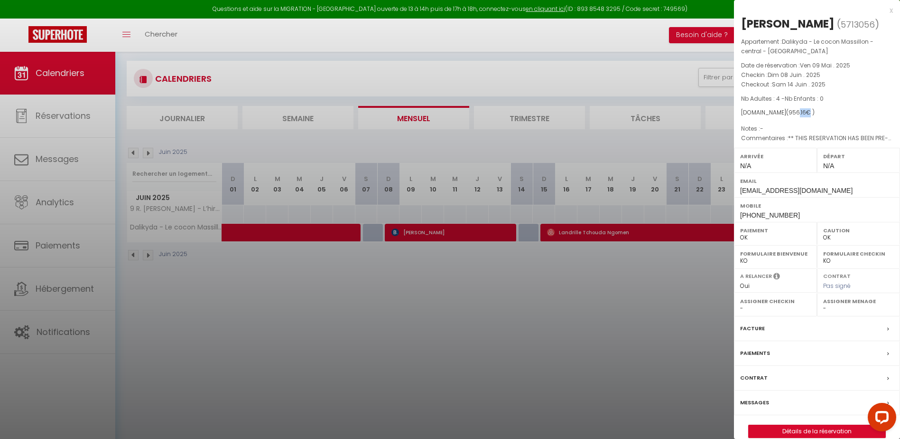
click at [788, 114] on span "( 956.16 € )" at bounding box center [800, 112] width 28 height 8
drag, startPoint x: 788, startPoint y: 114, endPoint x: 792, endPoint y: 206, distance: 92.6
click at [825, 121] on div "Appartement : Dalikyda - Le cocon Massillon - central - Élégant Date de réserva…" at bounding box center [817, 90] width 166 height 106
click at [598, 317] on div at bounding box center [450, 219] width 900 height 439
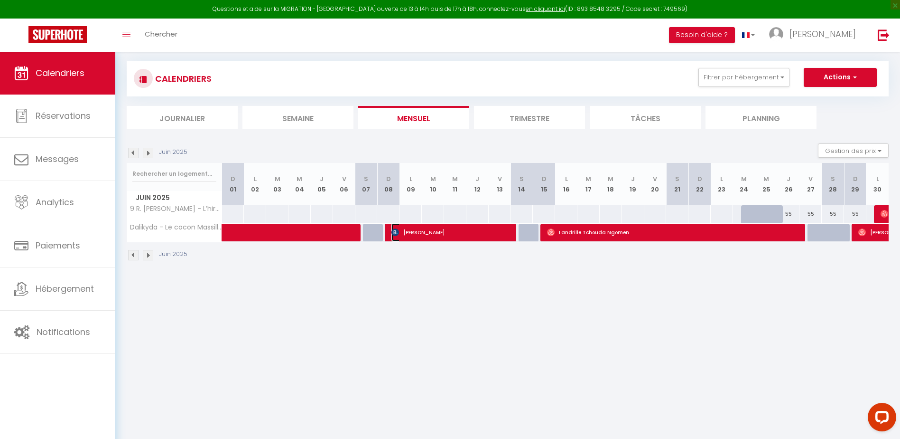
click at [417, 238] on span "Philippe Baronnet" at bounding box center [451, 232] width 119 height 18
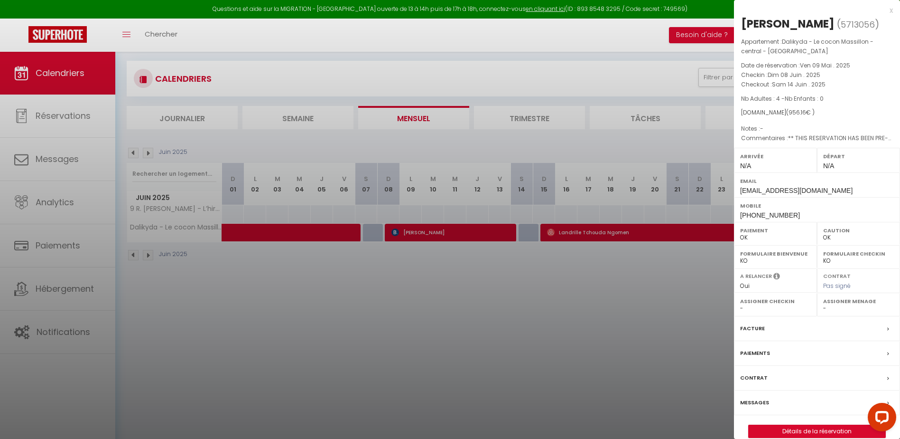
drag, startPoint x: 754, startPoint y: 111, endPoint x: 791, endPoint y: 107, distance: 37.2
click at [791, 107] on div "Appartement : Dalikyda - Le cocon Massillon - central - Élégant Date de réserva…" at bounding box center [817, 90] width 166 height 106
drag, startPoint x: 791, startPoint y: 107, endPoint x: 828, endPoint y: 116, distance: 38.1
click at [830, 112] on div "Booking.com ( 956.16 € )" at bounding box center [817, 112] width 152 height 9
drag, startPoint x: 809, startPoint y: 116, endPoint x: 757, endPoint y: 121, distance: 51.5
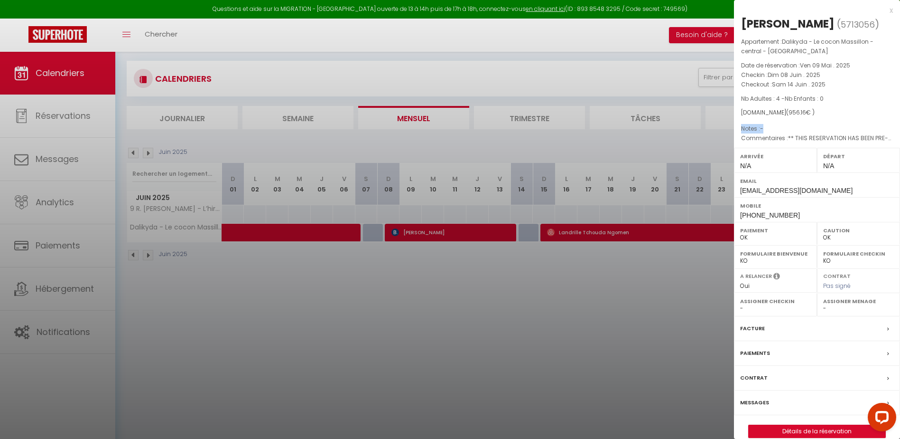
click at [757, 121] on div "Appartement : Dalikyda - Le cocon Massillon - central - Élégant Date de réserva…" at bounding box center [817, 90] width 166 height 106
drag, startPoint x: 757, startPoint y: 121, endPoint x: 831, endPoint y: 110, distance: 74.4
click at [831, 110] on div "Booking.com ( 956.16 € )" at bounding box center [817, 112] width 152 height 9
drag, startPoint x: 812, startPoint y: 114, endPoint x: 741, endPoint y: 107, distance: 71.5
click at [741, 107] on div "Appartement : Dalikyda - Le cocon Massillon - central - Élégant Date de réserva…" at bounding box center [817, 90] width 166 height 106
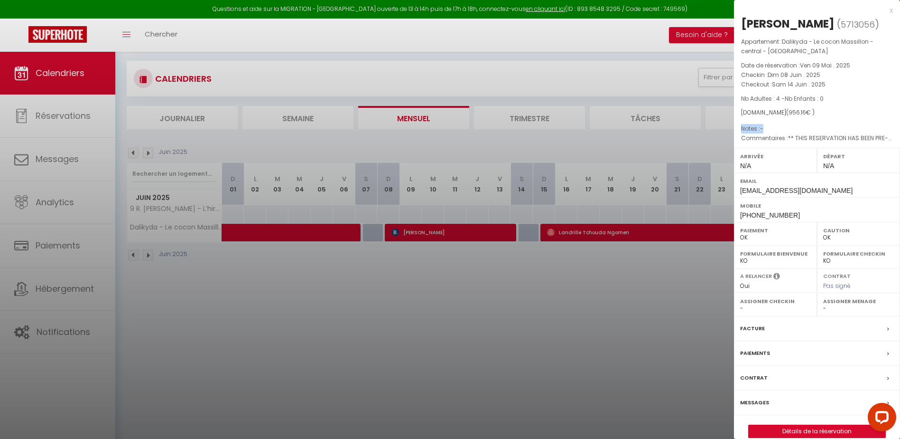
drag, startPoint x: 741, startPoint y: 107, endPoint x: 797, endPoint y: 129, distance: 59.9
click at [797, 127] on p "Notes : -" at bounding box center [817, 128] width 152 height 9
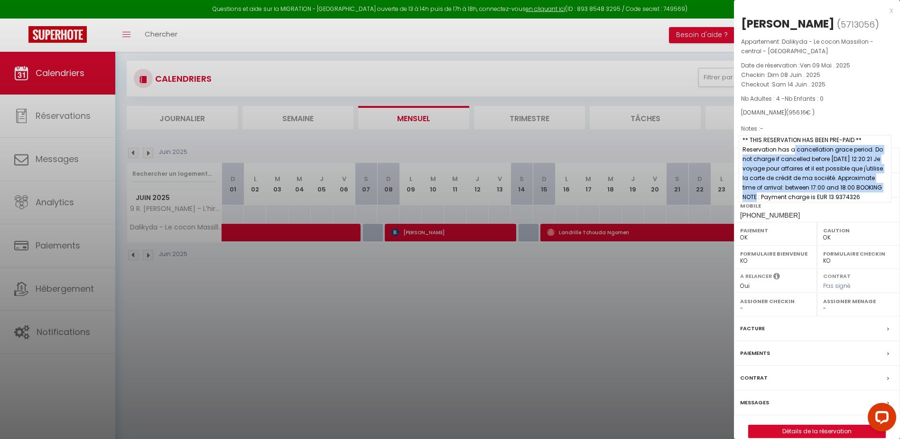
drag, startPoint x: 794, startPoint y: 146, endPoint x: 785, endPoint y: 200, distance: 55.3
click at [785, 200] on span "** THIS RESERVATION HAS BEEN PRE-PAID ** Reservation has a cancellation grace p…" at bounding box center [815, 168] width 153 height 67
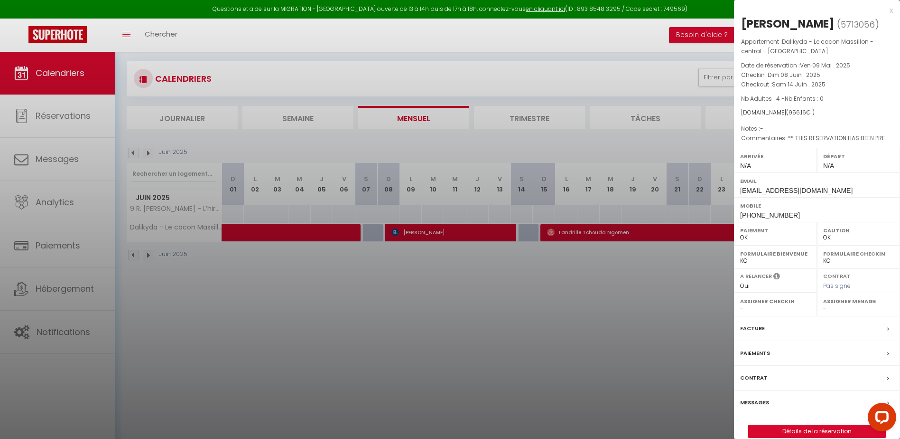
drag, startPoint x: 785, startPoint y: 200, endPoint x: 841, endPoint y: 101, distance: 114.6
click at [841, 100] on p "Nb Adultes : 4 - Nb Enfants : 0" at bounding box center [817, 98] width 152 height 9
click at [273, 289] on div at bounding box center [450, 219] width 900 height 439
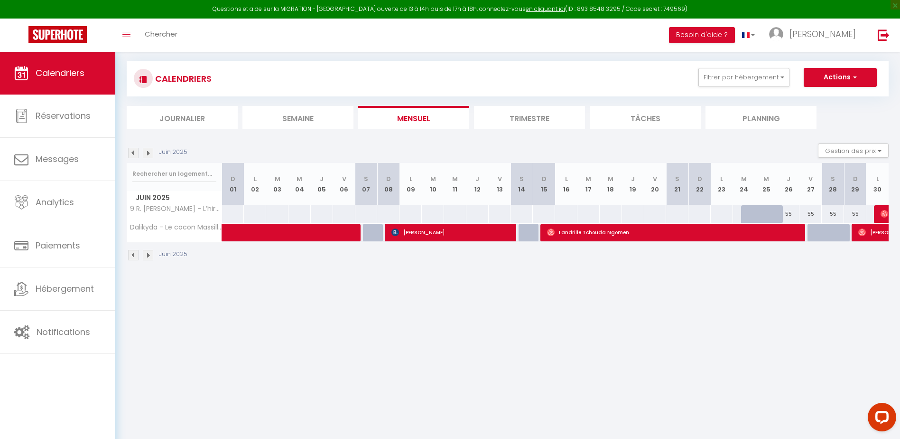
click at [131, 153] on img at bounding box center [133, 153] width 10 height 10
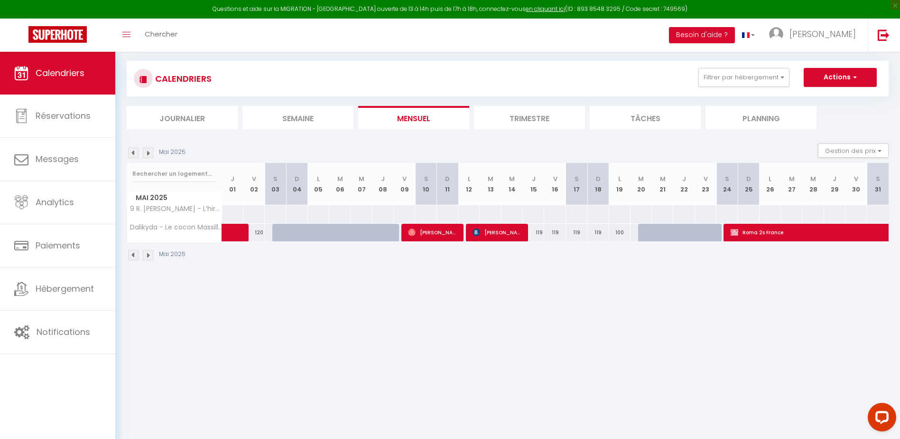
click at [154, 153] on div "Mai 2025" at bounding box center [158, 153] width 62 height 10
click at [152, 153] on img at bounding box center [148, 153] width 10 height 10
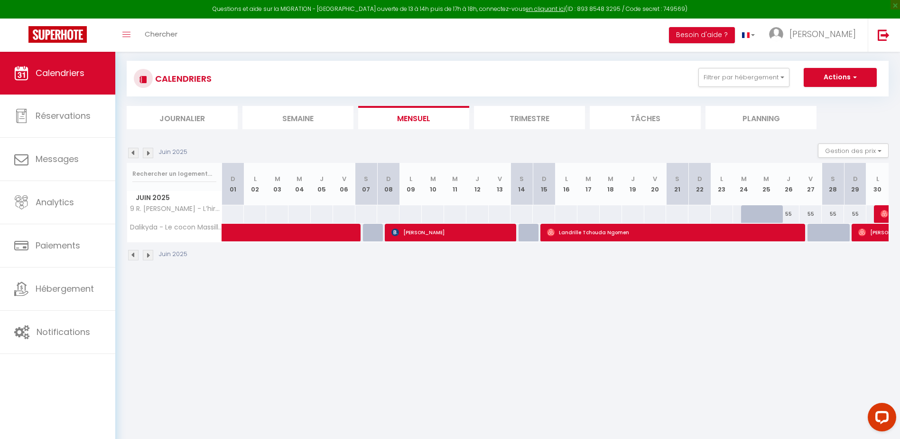
click at [152, 153] on img at bounding box center [148, 153] width 10 height 10
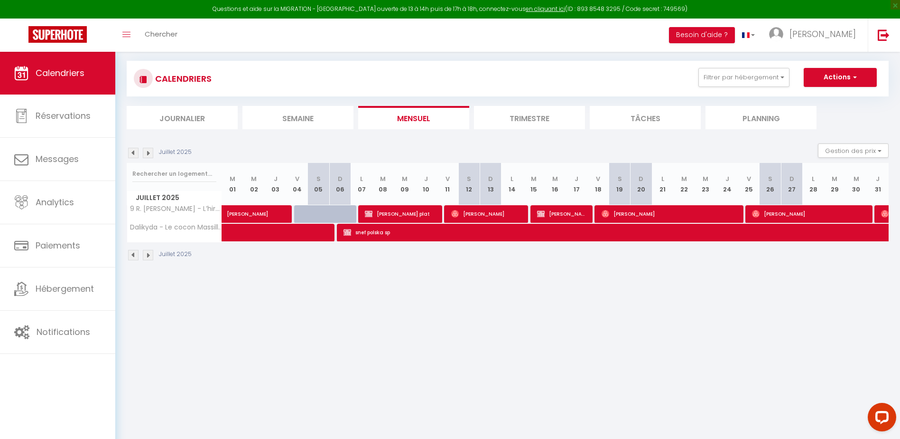
click at [152, 153] on img at bounding box center [148, 153] width 10 height 10
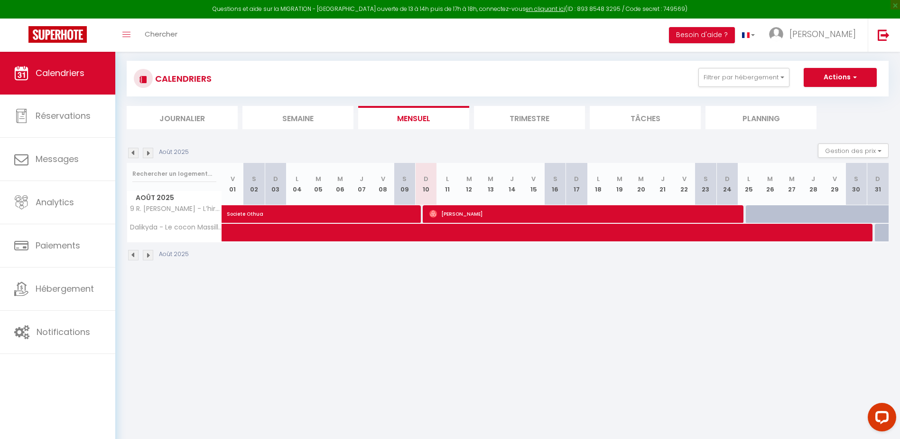
click at [152, 153] on img at bounding box center [148, 153] width 10 height 10
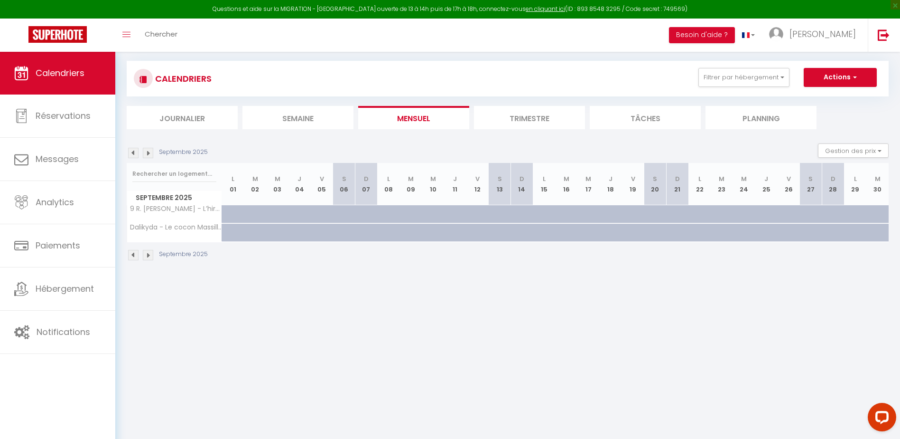
click at [134, 153] on img at bounding box center [133, 153] width 10 height 10
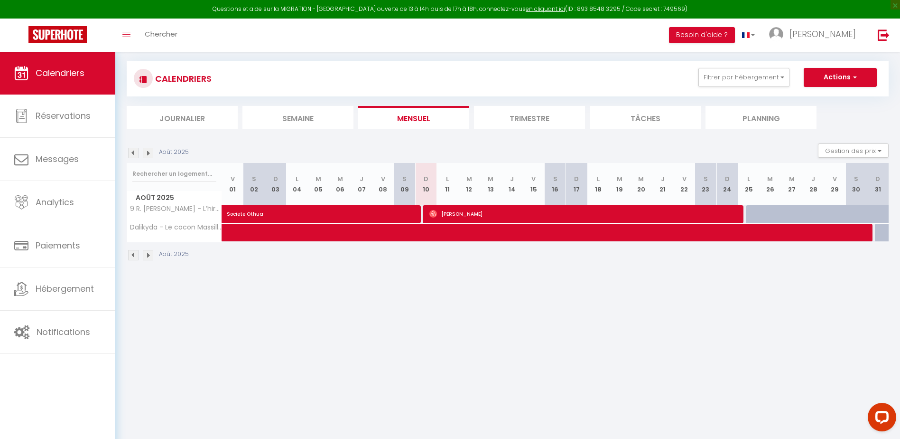
click at [153, 151] on img at bounding box center [148, 153] width 10 height 10
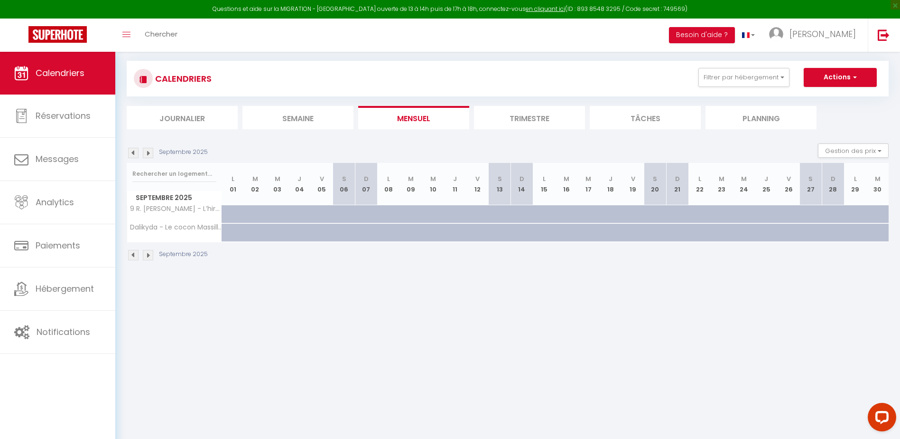
click at [133, 150] on img at bounding box center [133, 153] width 10 height 10
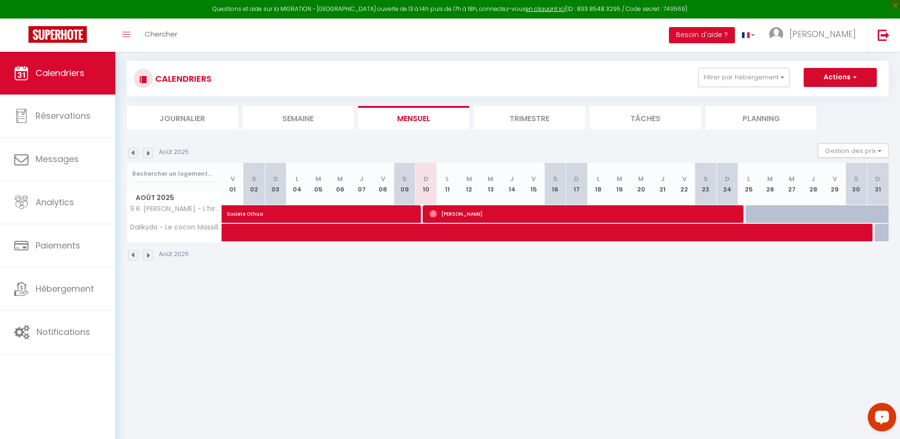
click at [149, 155] on img at bounding box center [148, 153] width 10 height 10
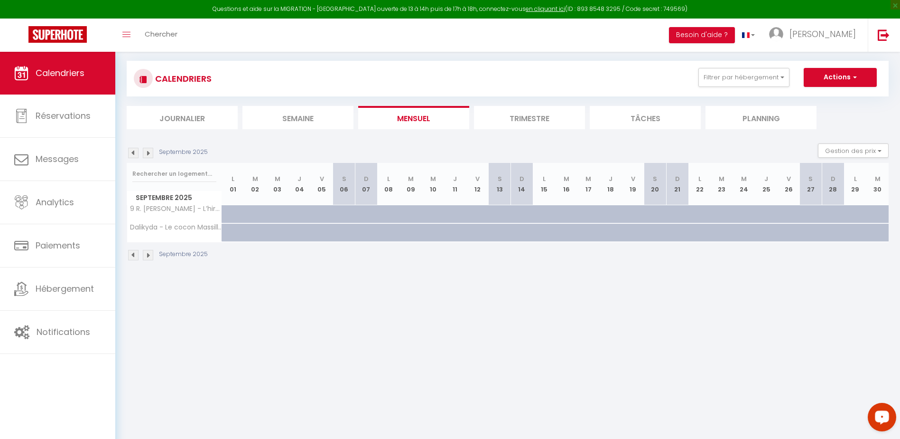
click at [140, 148] on div "Septembre 2025" at bounding box center [169, 153] width 84 height 10
click at [135, 148] on img at bounding box center [133, 153] width 10 height 10
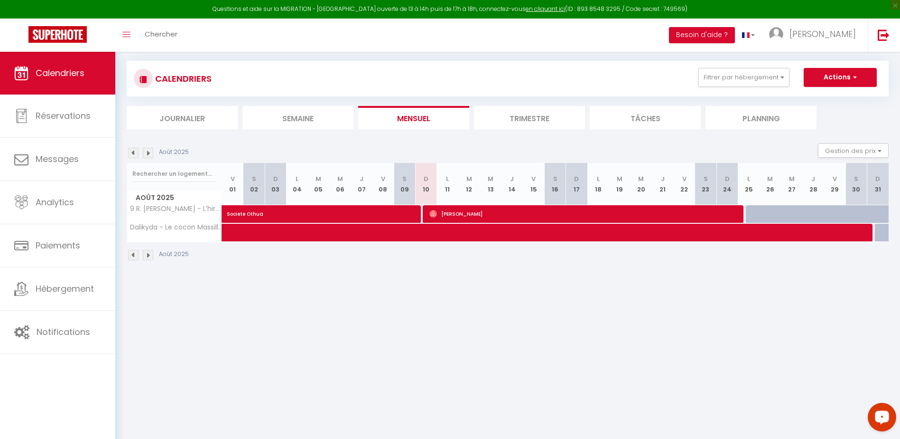
click at [695, 298] on body "Questions et aide sur la MIGRATION - Salle Zoom ouverte de 13 à 14h puis de 17h…" at bounding box center [450, 219] width 900 height 439
click at [627, 296] on body "Questions et aide sur la MIGRATION - Salle Zoom ouverte de 13 à 14h puis de 17h…" at bounding box center [450, 219] width 900 height 439
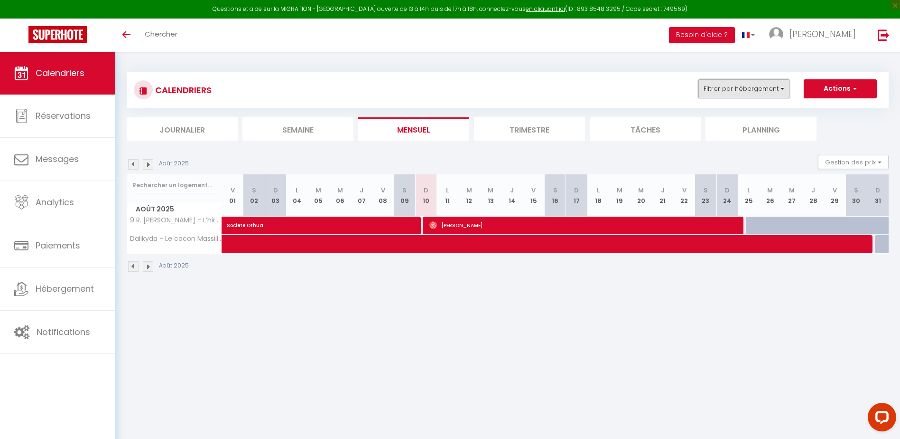
click at [740, 93] on button "Filtrer par hébergement" at bounding box center [744, 88] width 91 height 19
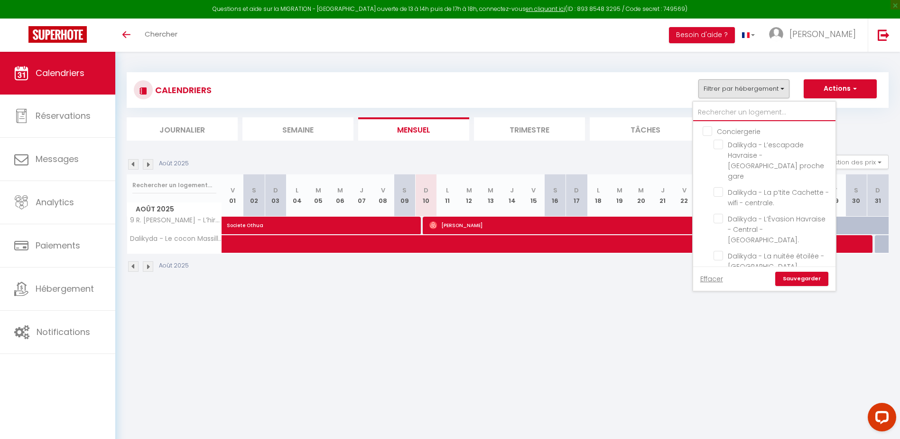
click at [739, 111] on input "text" at bounding box center [764, 112] width 142 height 17
type input "e"
checkbox input "false"
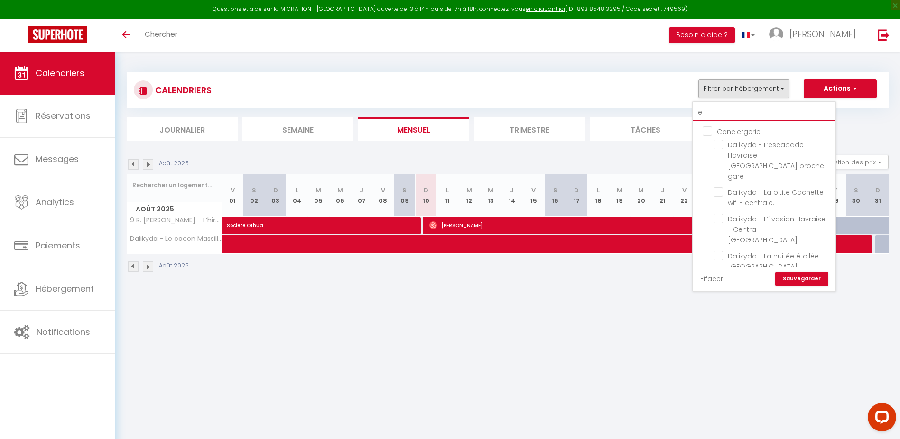
checkbox input "false"
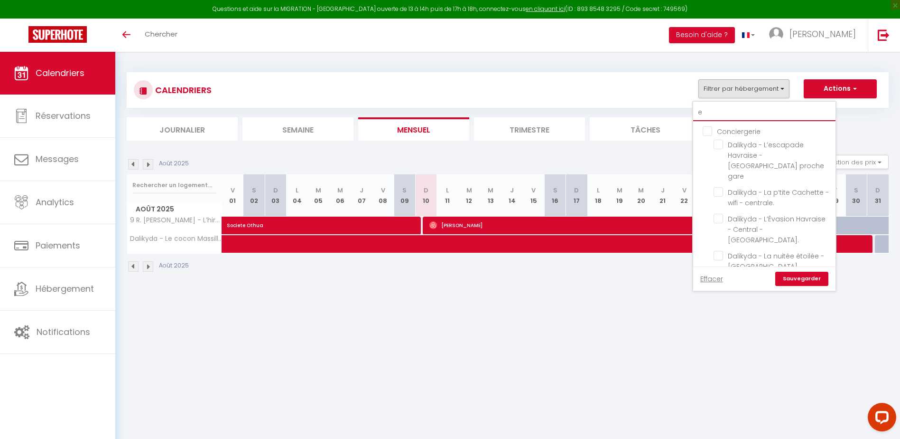
checkbox input "false"
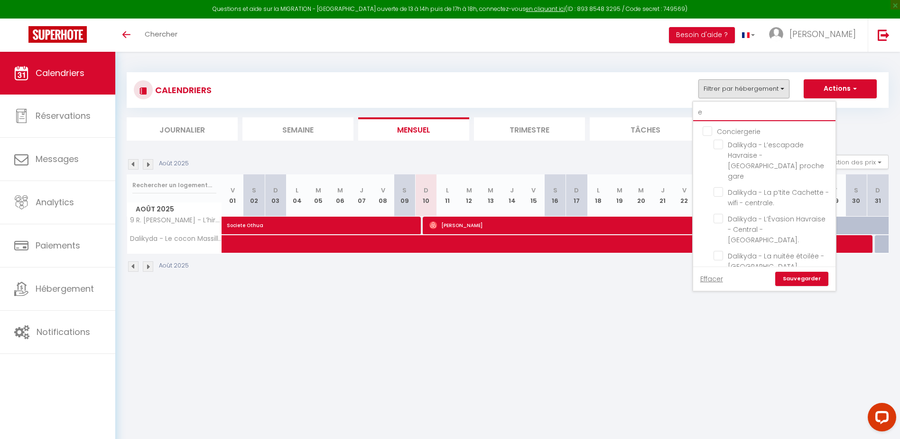
checkbox input "false"
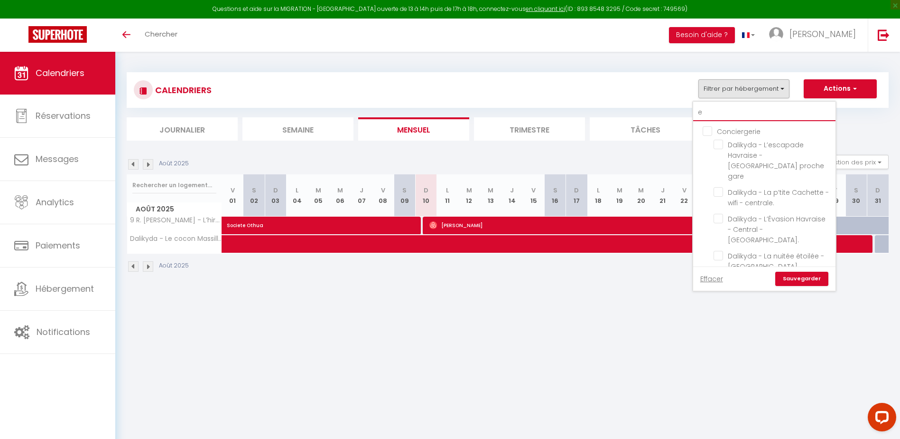
checkbox input "false"
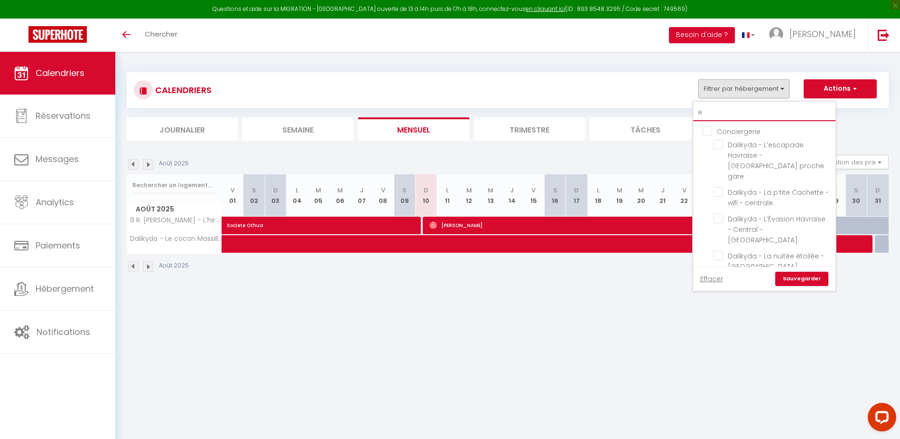
checkbox input "false"
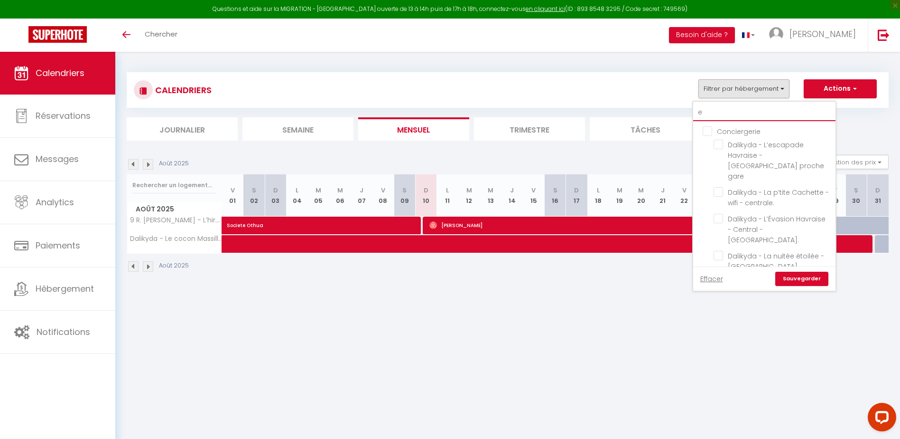
checkbox input "false"
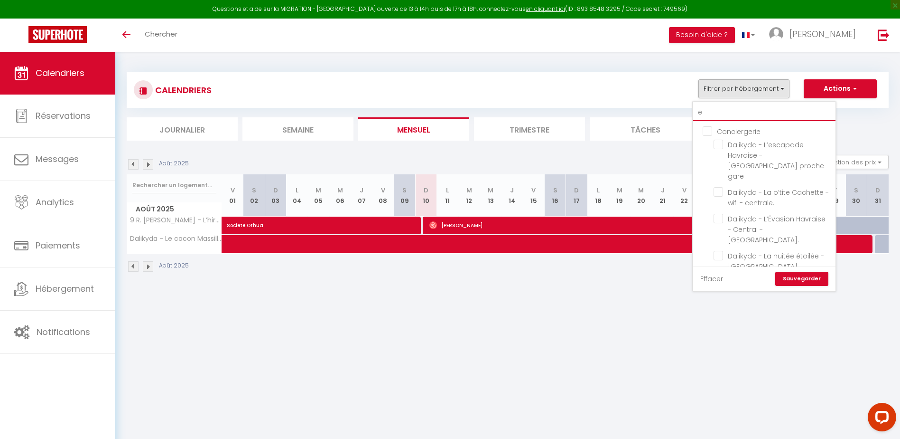
checkbox input "false"
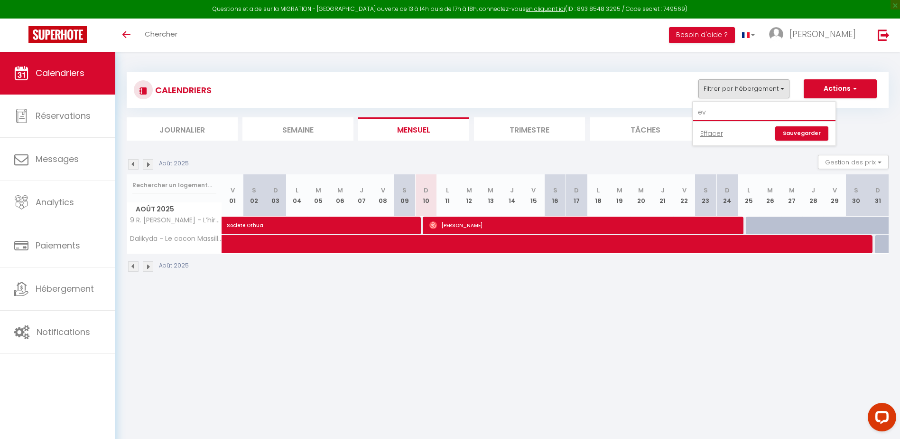
type input "e"
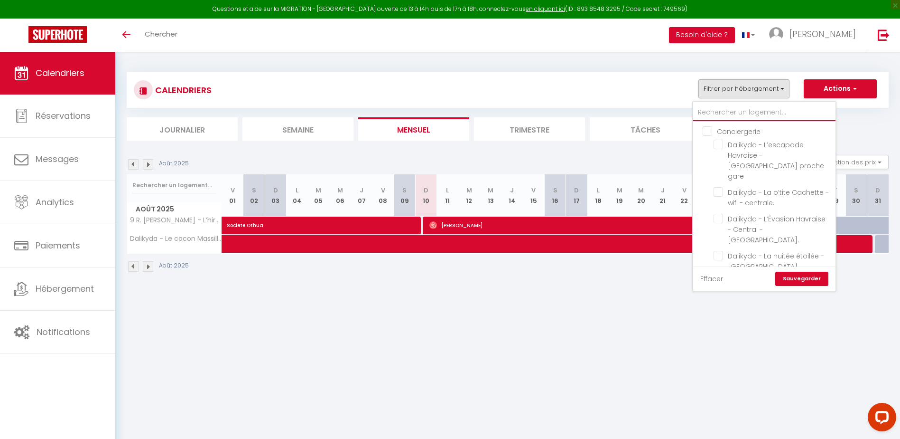
checkbox input "false"
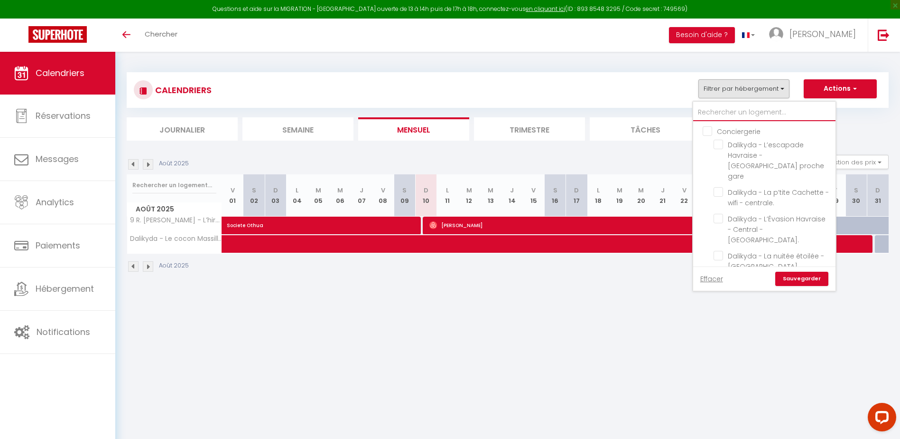
checkbox input "false"
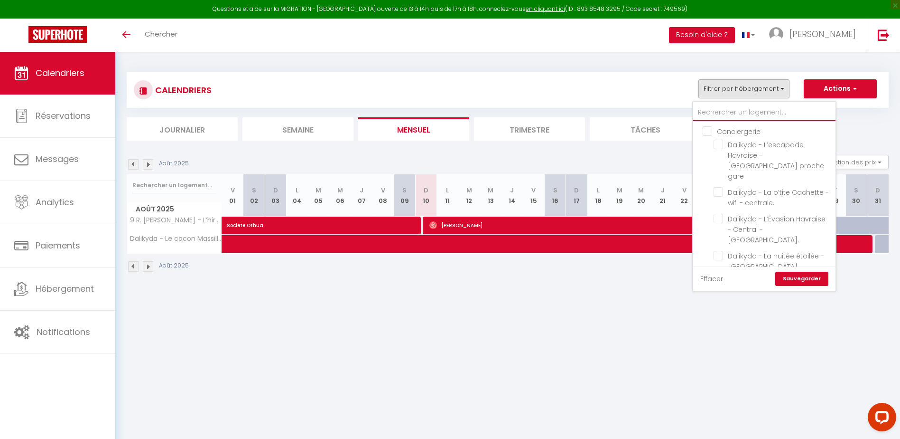
checkbox input "false"
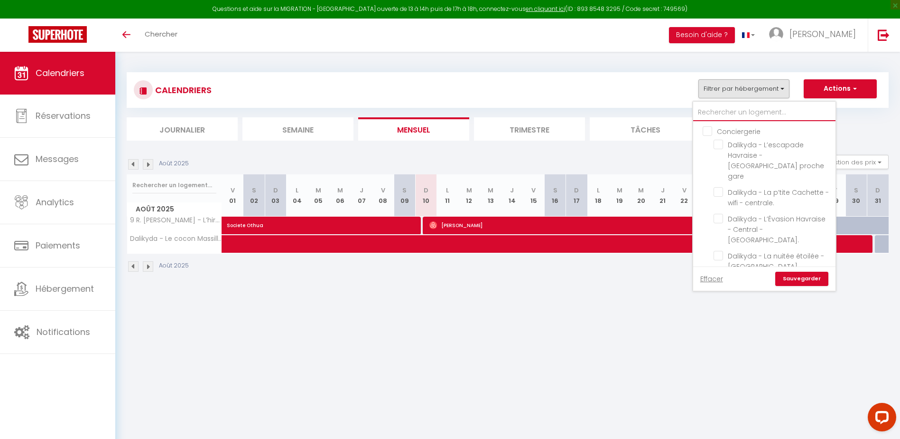
checkbox input "false"
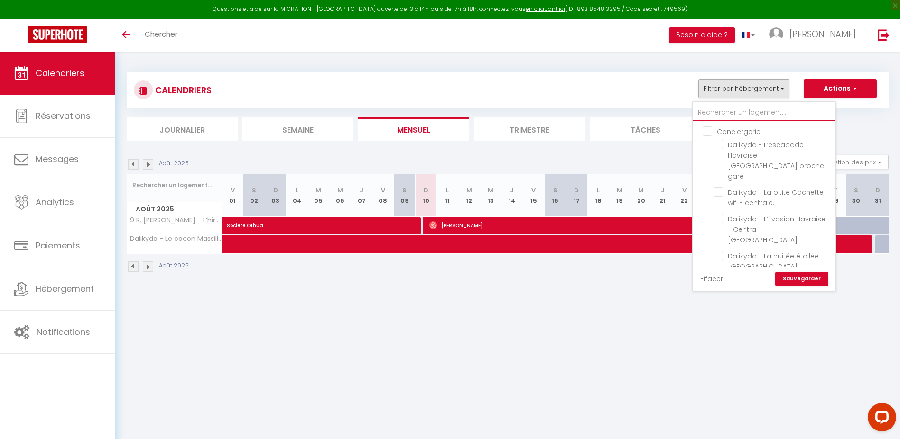
checkbox input "false"
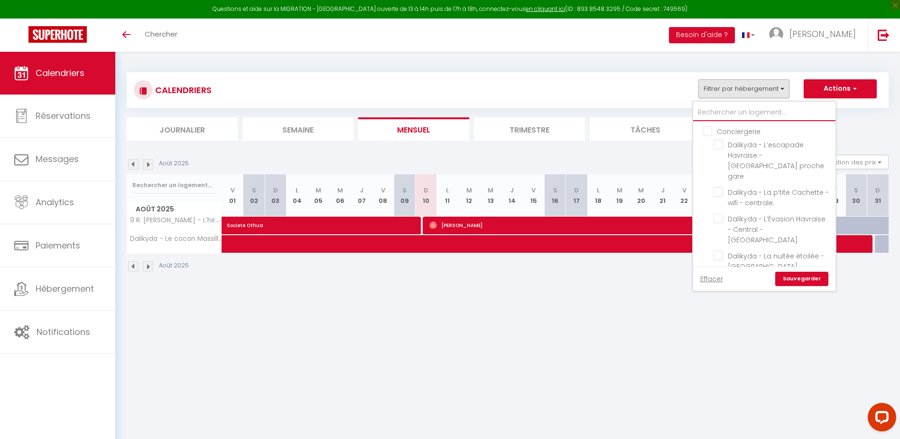
checkbox input "false"
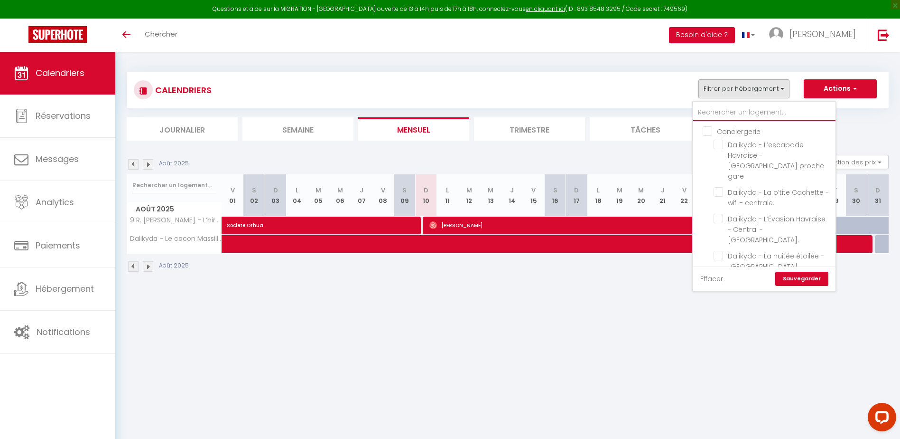
checkbox input "false"
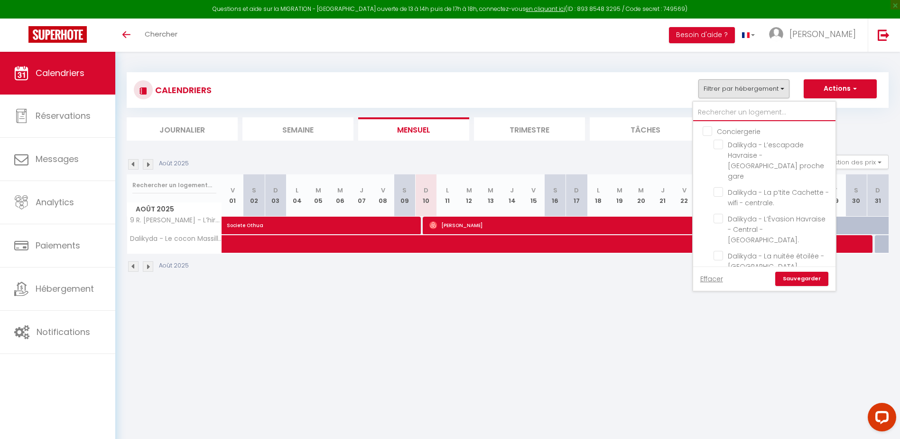
checkbox input "false"
type input "h"
checkbox input "false"
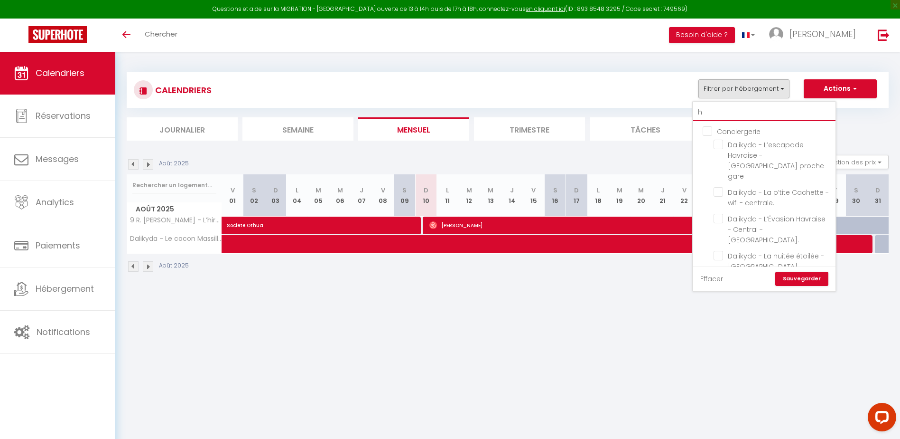
checkbox input "false"
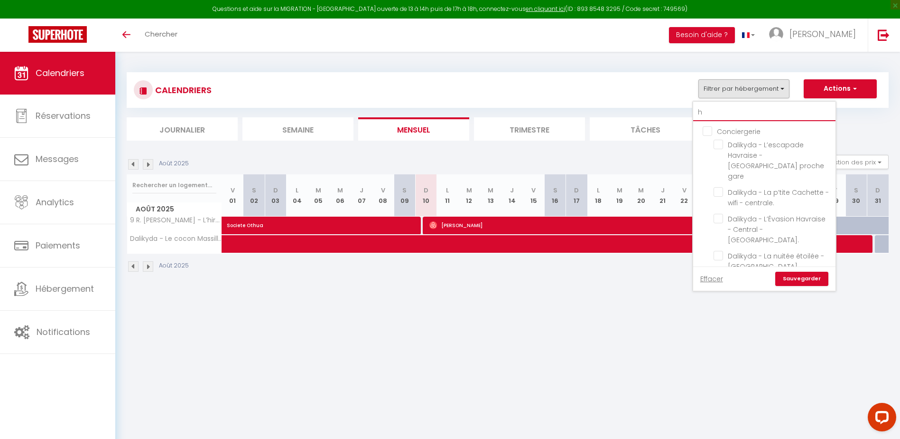
checkbox input "false"
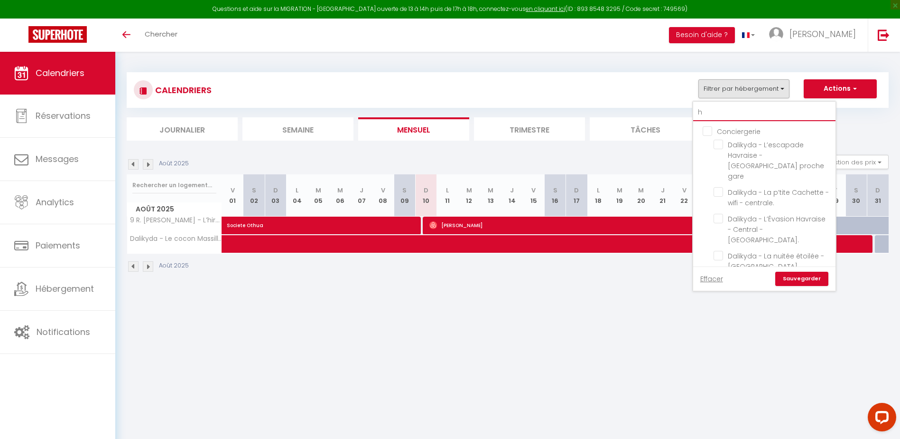
checkbox input "false"
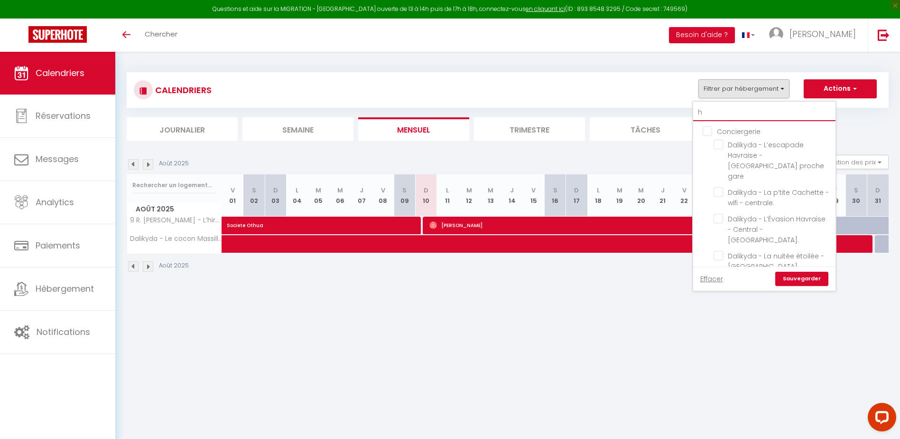
checkbox input "false"
checkbox input "true"
checkbox input "false"
type input "ha"
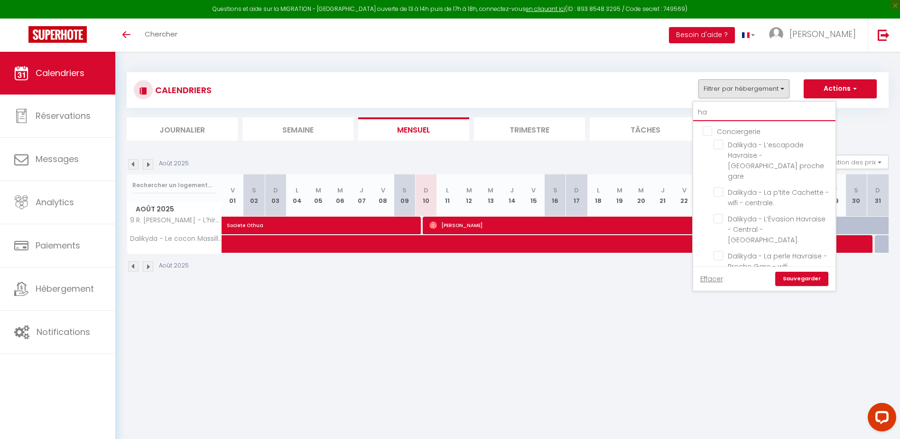
checkbox input "false"
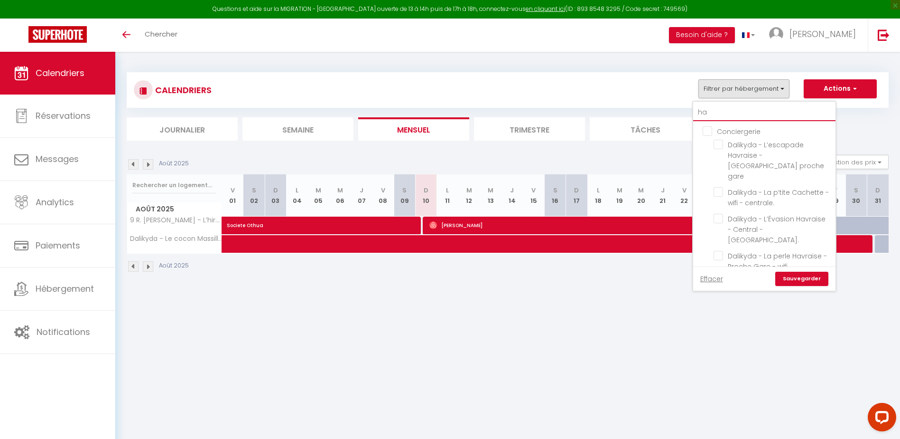
checkbox input "false"
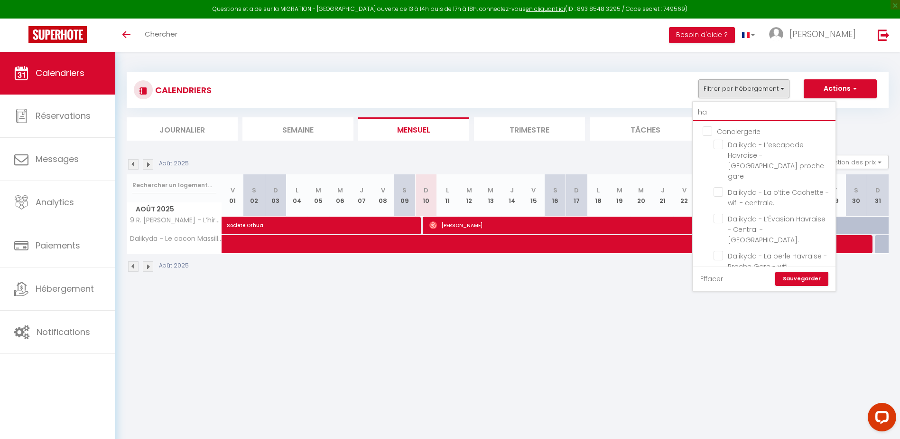
checkbox input "false"
type input "hav"
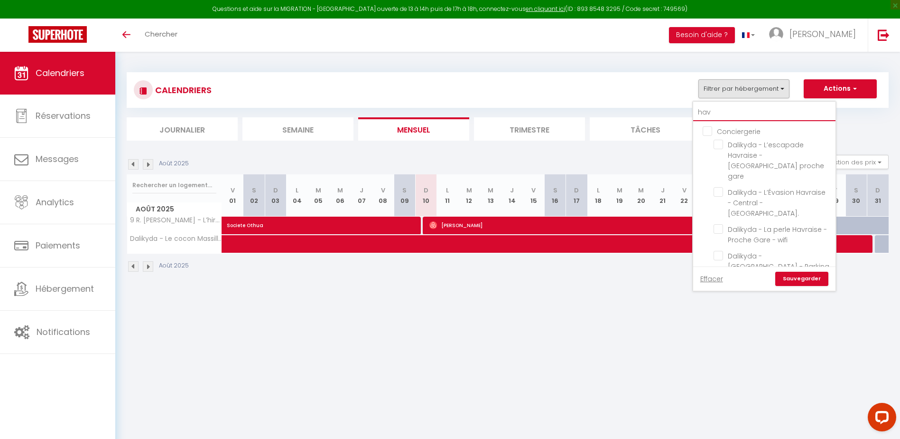
checkbox input "false"
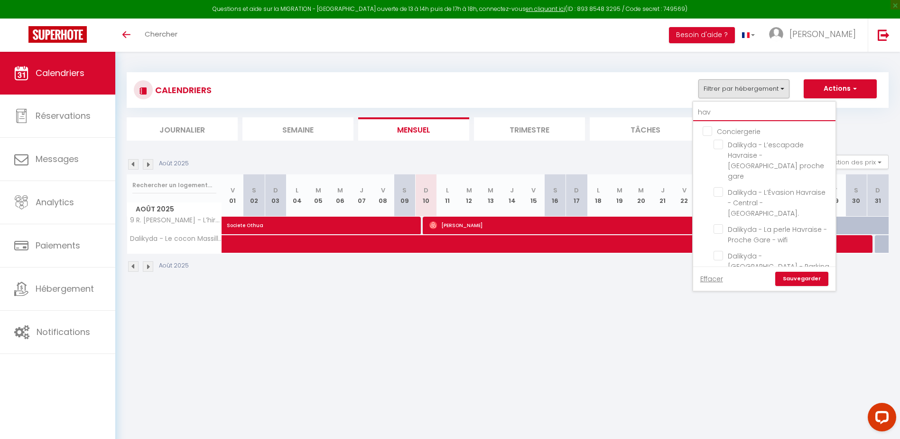
checkbox input "false"
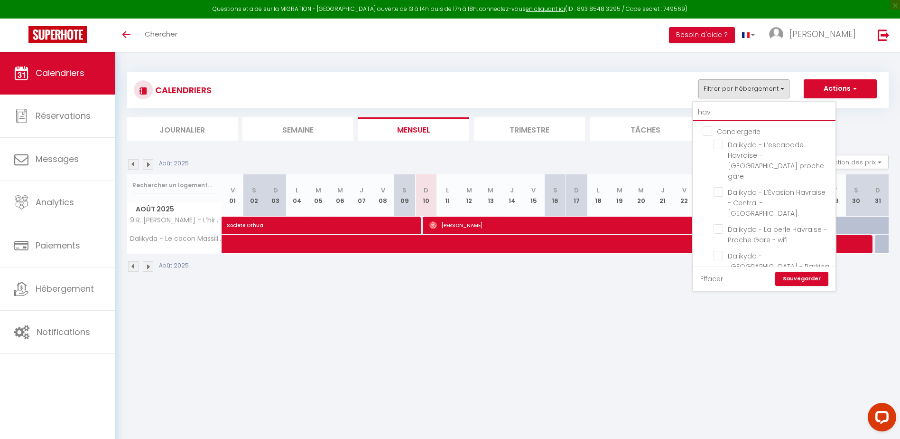
type input "havr"
checkbox input "false"
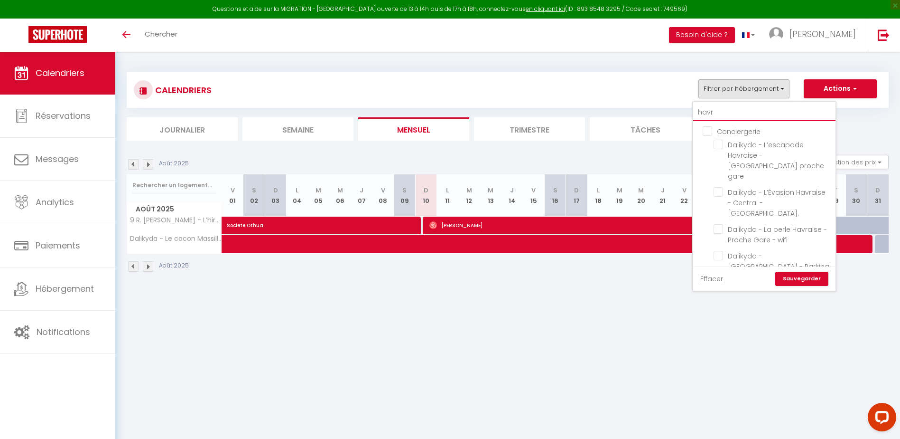
checkbox input "false"
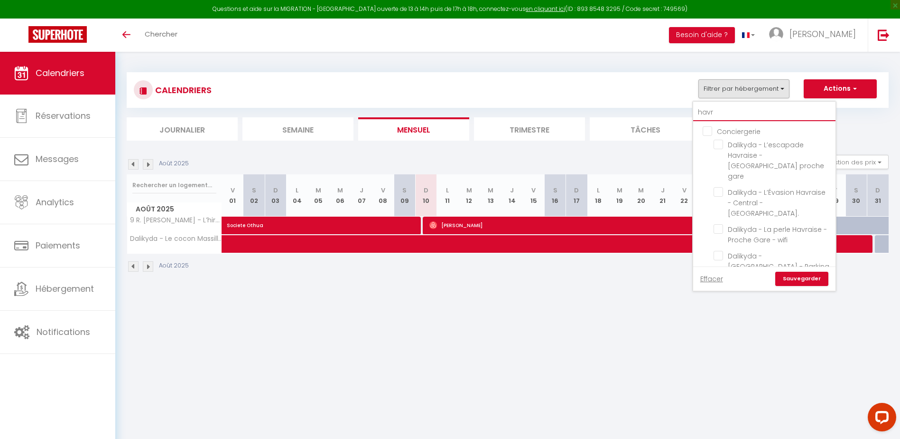
checkbox input "false"
type input "havra"
checkbox input "false"
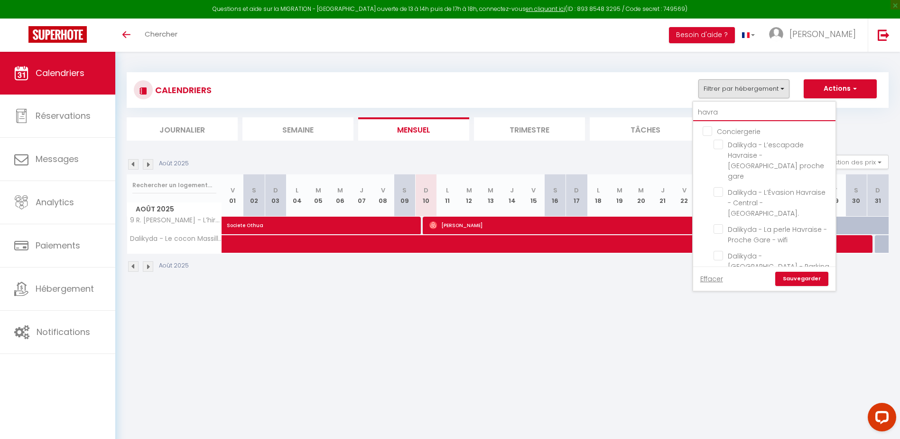
checkbox input "false"
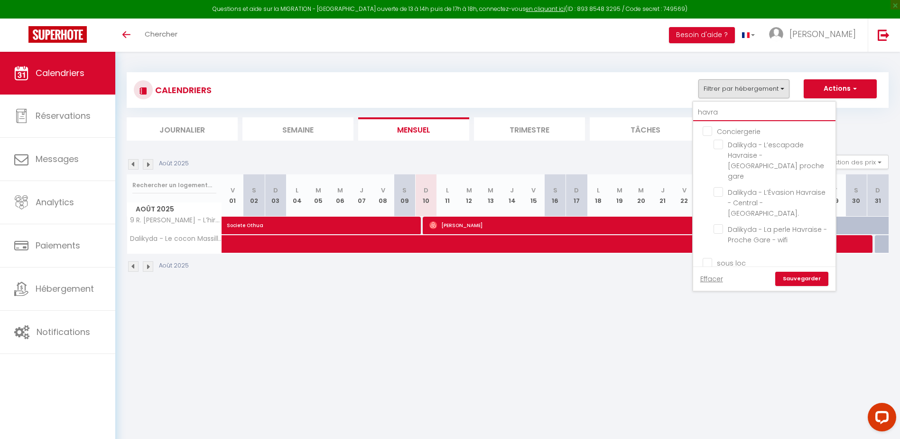
type input "havrai"
checkbox input "false"
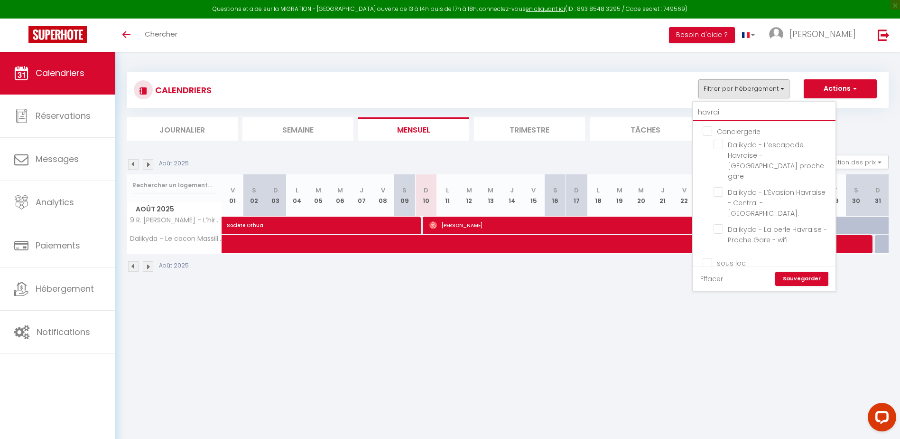
checkbox input "false"
type input "havrais"
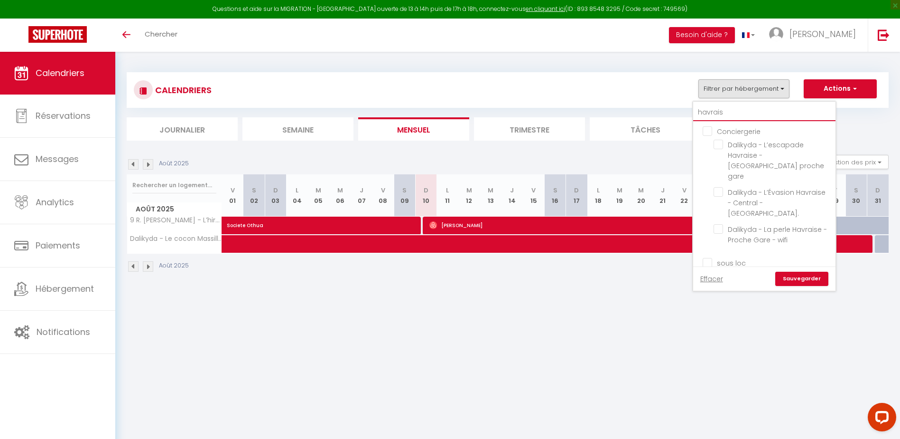
checkbox input "false"
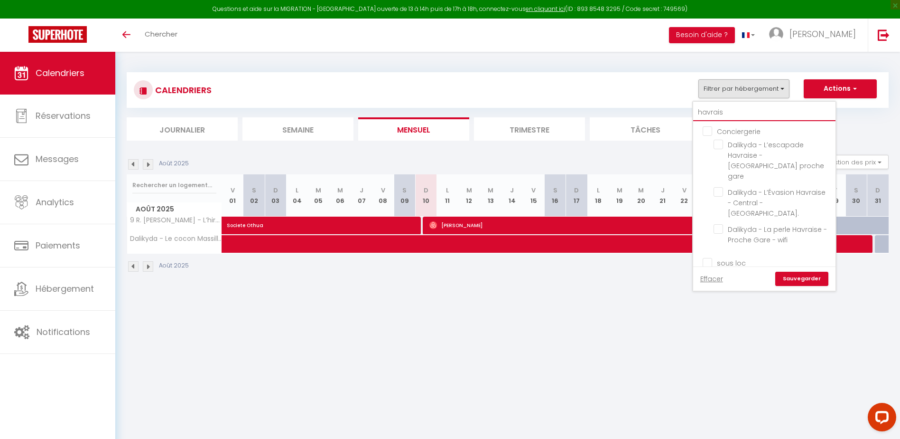
checkbox input "false"
type input "havraise"
checkbox input "false"
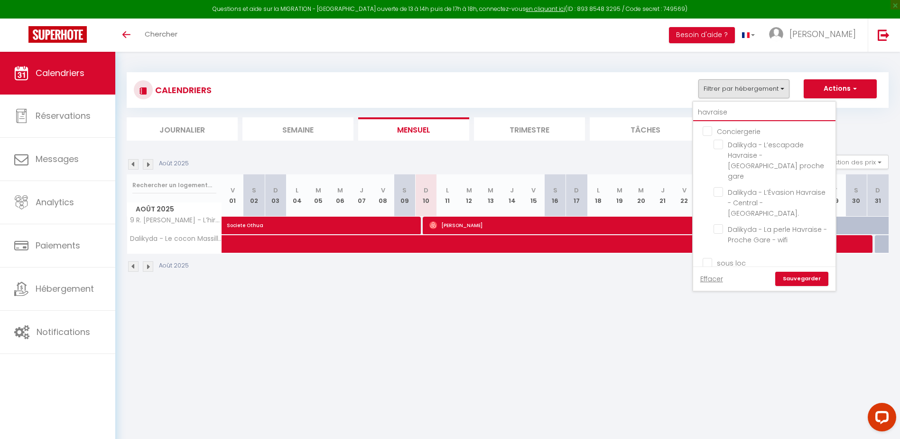
checkbox input "false"
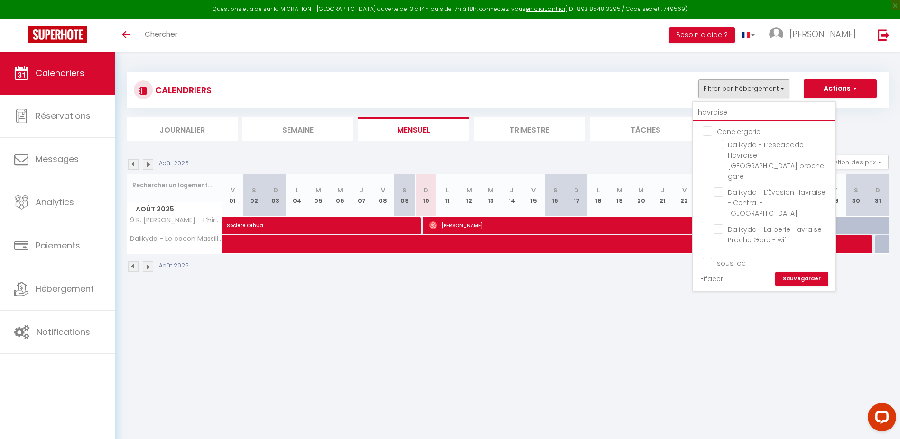
checkbox input "false"
type input "havraise"
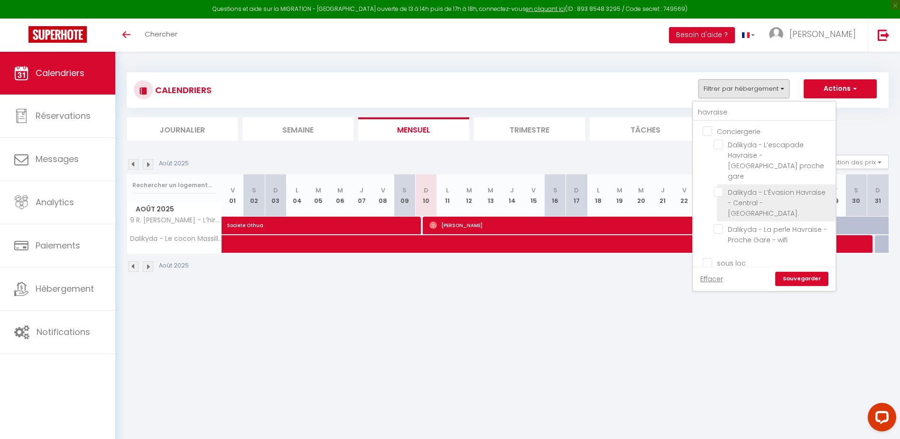
click at [721, 187] on input "Dalikyda - L’Évasion Havraise - Central - [GEOGRAPHIC_DATA]." at bounding box center [773, 191] width 119 height 9
checkbox input "true"
checkbox input "false"
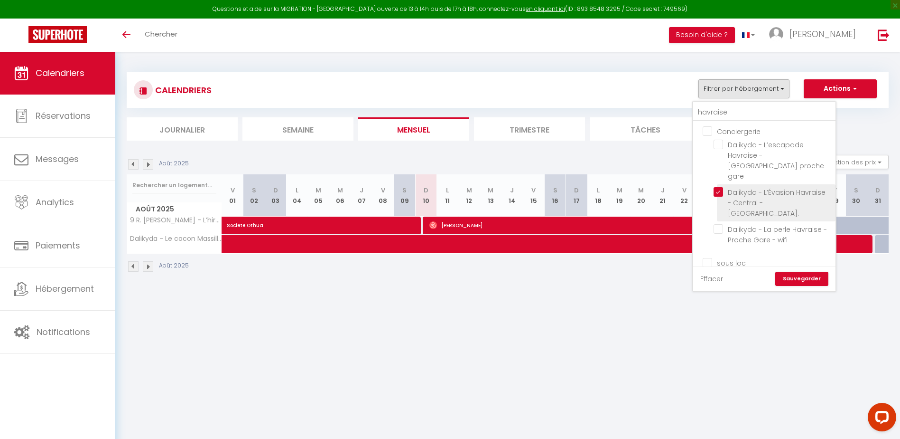
checkbox input "false"
click at [802, 280] on link "Sauvegarder" at bounding box center [801, 278] width 53 height 14
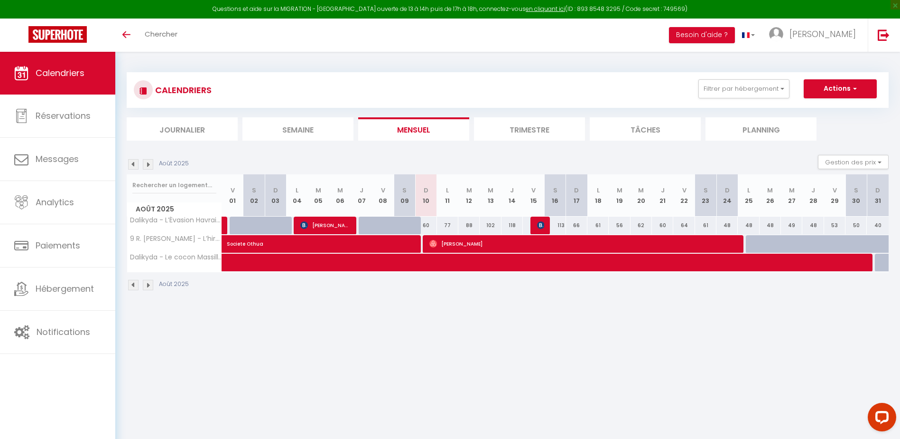
click at [131, 168] on img at bounding box center [133, 164] width 10 height 10
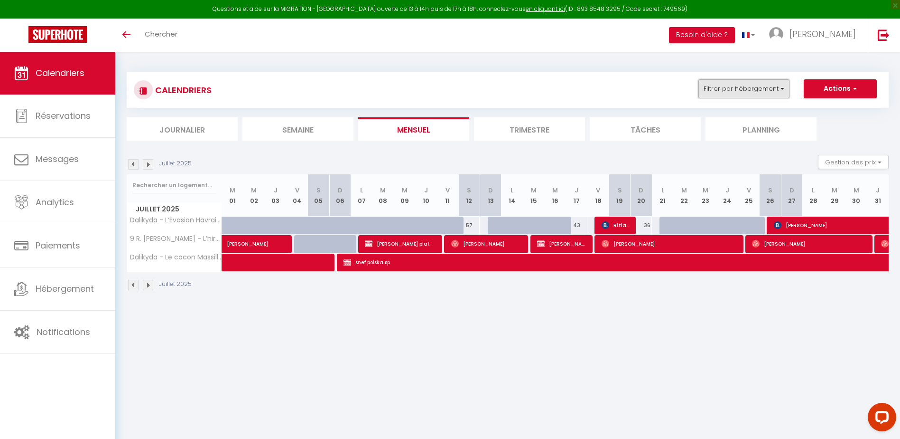
click at [738, 91] on button "Filtrer par hébergement" at bounding box center [744, 88] width 91 height 19
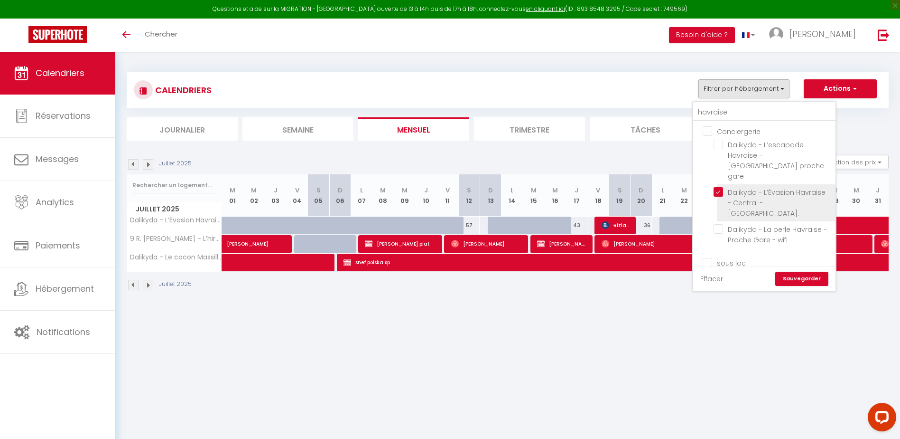
click at [722, 187] on input "Dalikyda - L’Évasion Havraise - Central - [GEOGRAPHIC_DATA]." at bounding box center [773, 191] width 119 height 9
checkbox input "false"
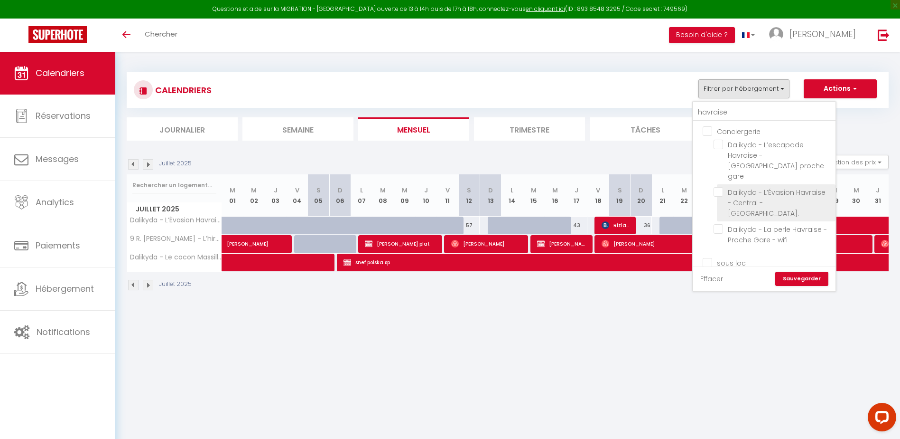
checkbox input "false"
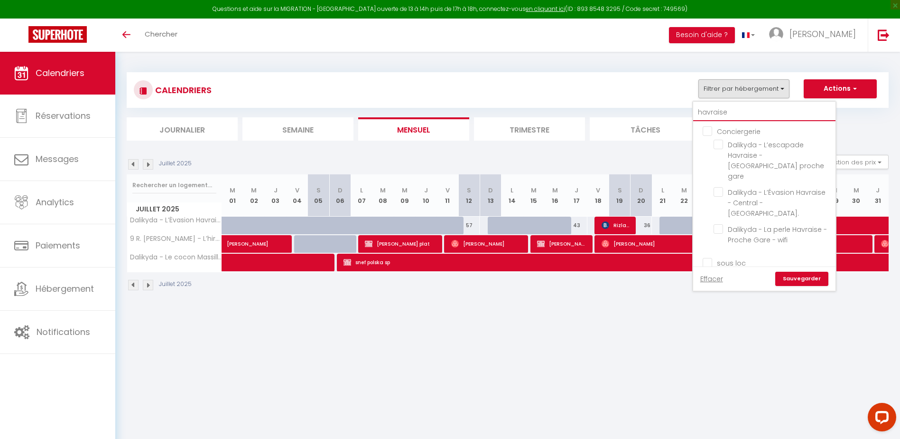
click at [719, 117] on input "havraise" at bounding box center [764, 112] width 142 height 17
click at [721, 114] on input "havraise" at bounding box center [764, 112] width 142 height 17
type input "n"
checkbox input "false"
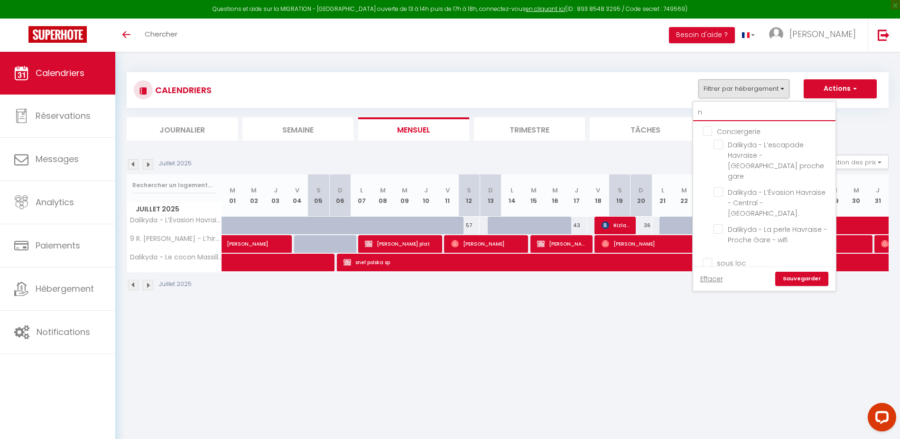
checkbox input "false"
type input "ni"
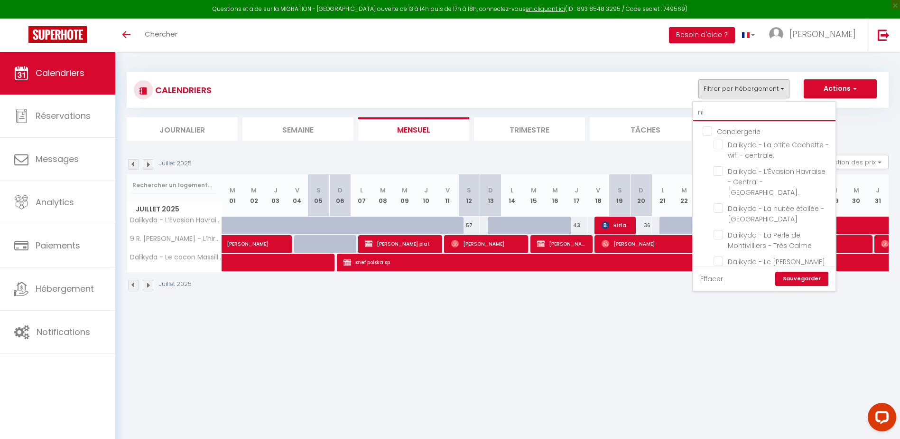
checkbox input "false"
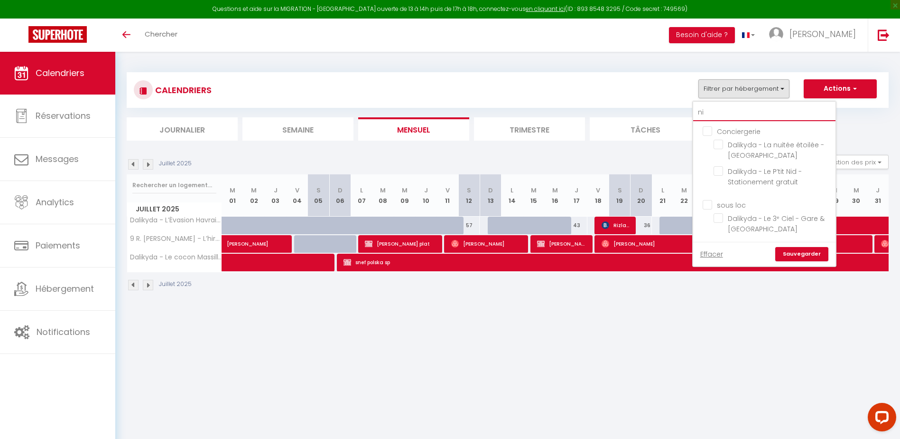
type input "nid"
checkbox input "false"
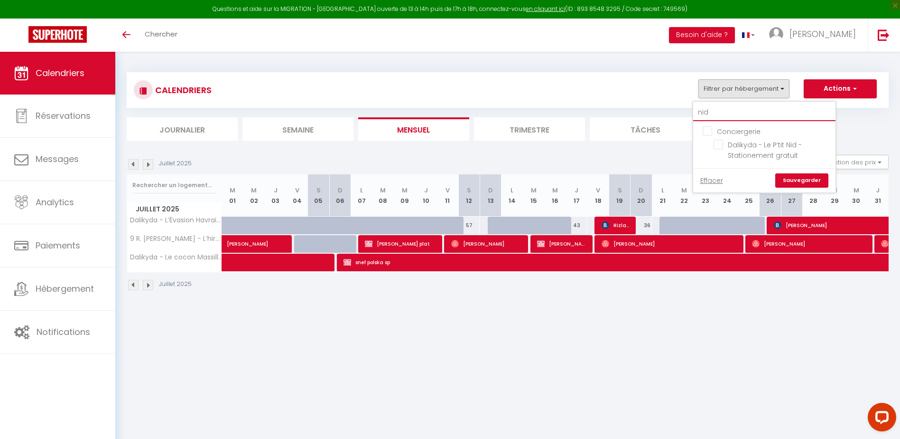
type input "nid"
click at [797, 176] on link "Sauvegarder" at bounding box center [801, 180] width 53 height 14
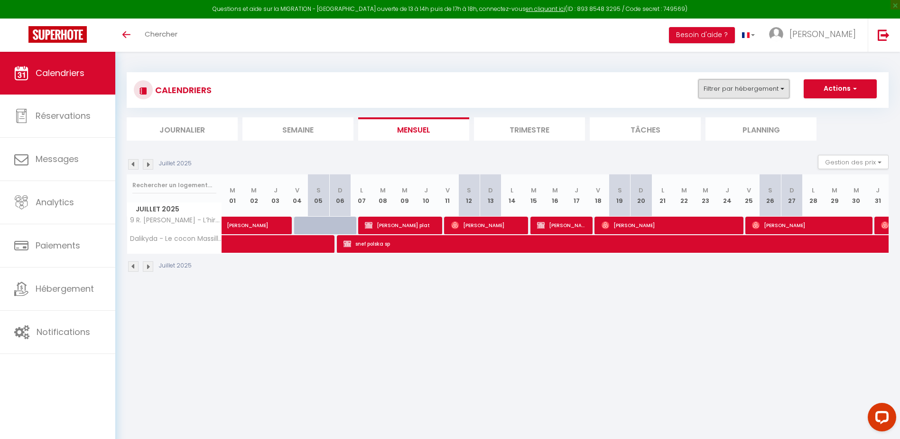
click at [742, 91] on button "Filtrer par hébergement" at bounding box center [744, 88] width 91 height 19
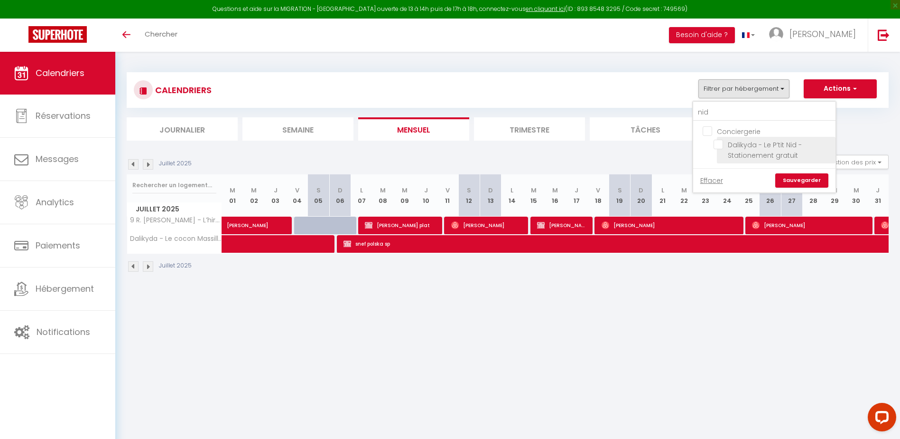
click at [724, 145] on input "Dalikyda - Le P’tit Nid - Stationement gratuit" at bounding box center [773, 144] width 119 height 9
checkbox input "true"
click at [813, 178] on link "Sauvegarder" at bounding box center [801, 180] width 53 height 14
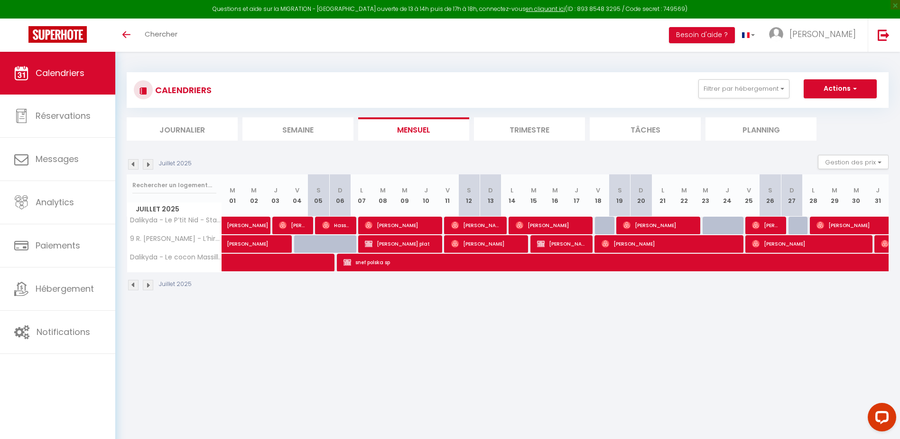
click at [149, 163] on img at bounding box center [148, 164] width 10 height 10
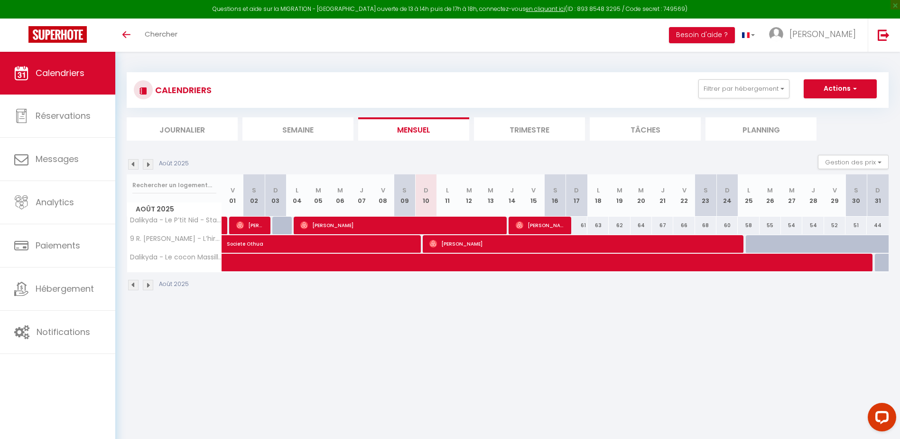
click at [137, 166] on img at bounding box center [133, 164] width 10 height 10
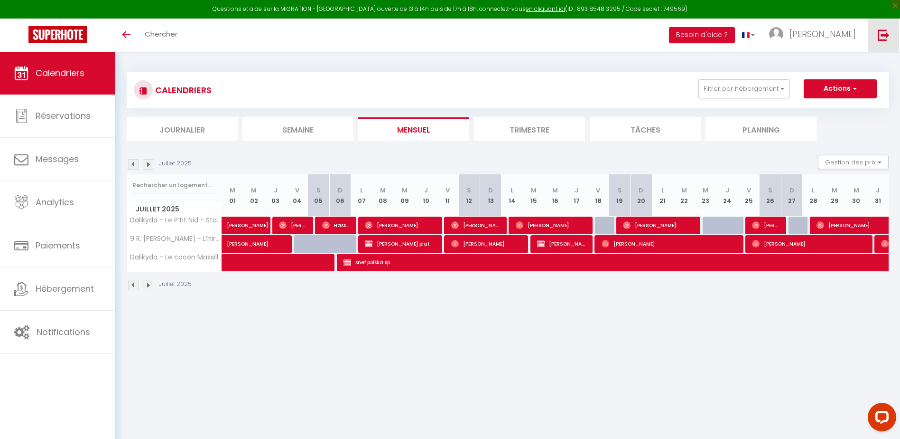
click at [878, 26] on link at bounding box center [883, 35] width 31 height 33
